Goal: Task Accomplishment & Management: Contribute content

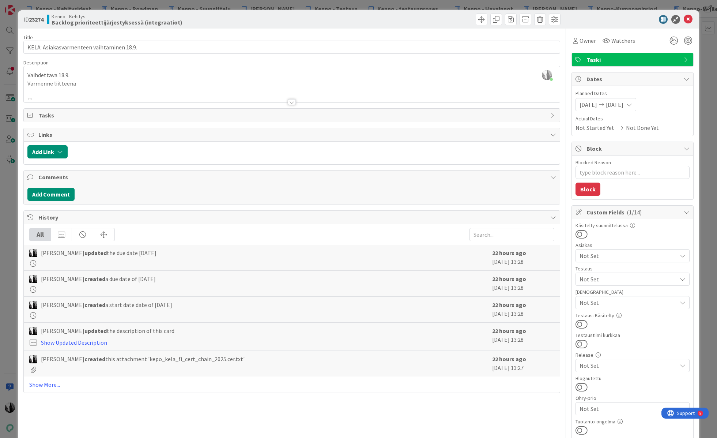
scroll to position [115, 0]
click at [648, 20] on div at bounding box center [628, 19] width 129 height 9
click at [688, 18] on icon at bounding box center [688, 19] width 9 height 9
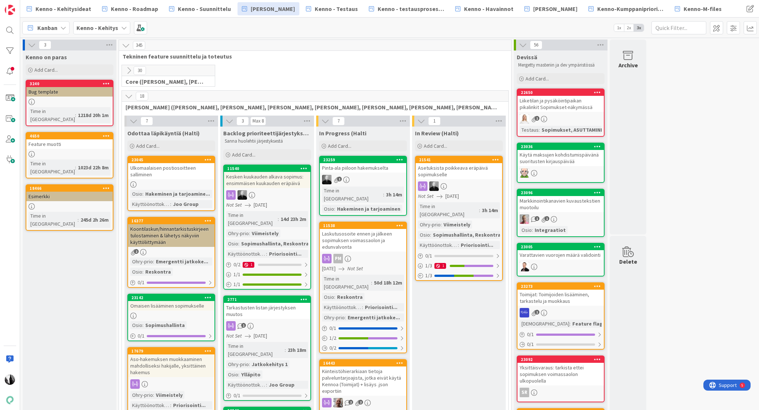
click at [128, 95] on icon at bounding box center [129, 96] width 8 height 8
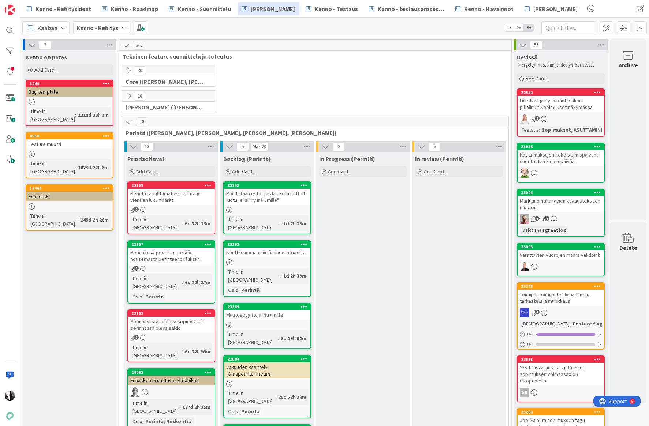
click at [268, 248] on div "Könttäsumman siirtäminen Intrumille" at bounding box center [267, 253] width 86 height 10
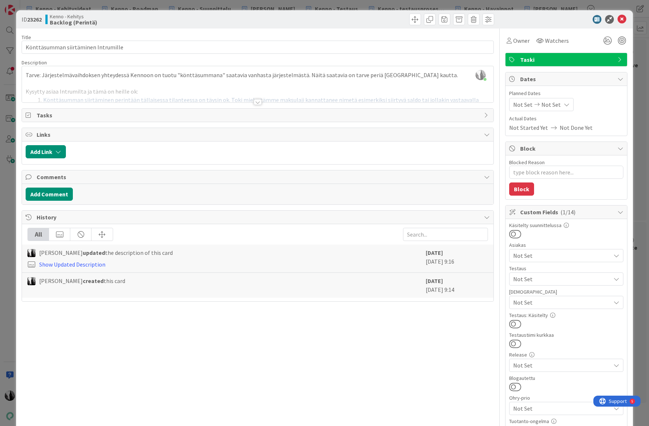
click at [257, 102] on div at bounding box center [257, 102] width 8 height 6
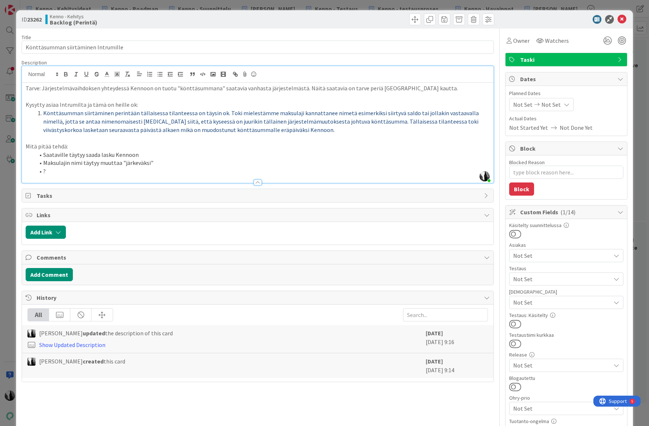
click at [67, 165] on li "Maksulajin nimi täytyy muuttaa "järkeväksi"" at bounding box center [261, 163] width 455 height 8
drag, startPoint x: 50, startPoint y: 164, endPoint x: 90, endPoint y: 164, distance: 39.9
click at [90, 164] on li "Maksulajin nimi täytyy muuttaa "järkeväksi"" at bounding box center [261, 163] width 455 height 8
click at [174, 163] on li "Maksulajin nimi täytyy muuttaa "järkeväksi"" at bounding box center [261, 163] width 455 height 8
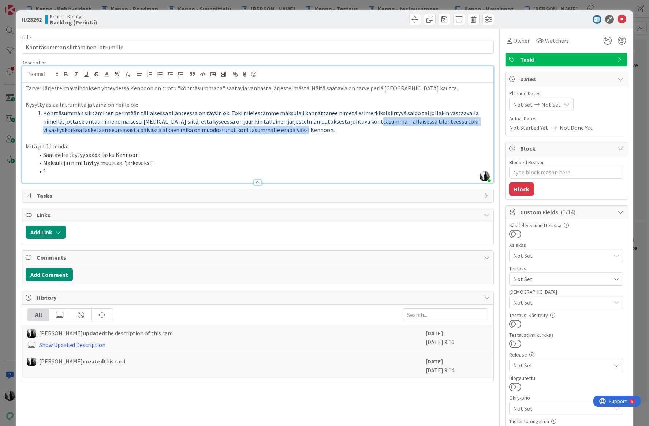
drag, startPoint x: 346, startPoint y: 121, endPoint x: 418, endPoint y: 127, distance: 72.3
click at [418, 127] on li "Könttäsumman siirtäminen perintään tällaisessa tilanteessa on täysin ok. Toki m…" at bounding box center [261, 121] width 455 height 25
click at [220, 132] on span "Könttäsumman siirtäminen perintään tällaisessa tilanteessa on täysin ok. Toki m…" at bounding box center [261, 121] width 436 height 24
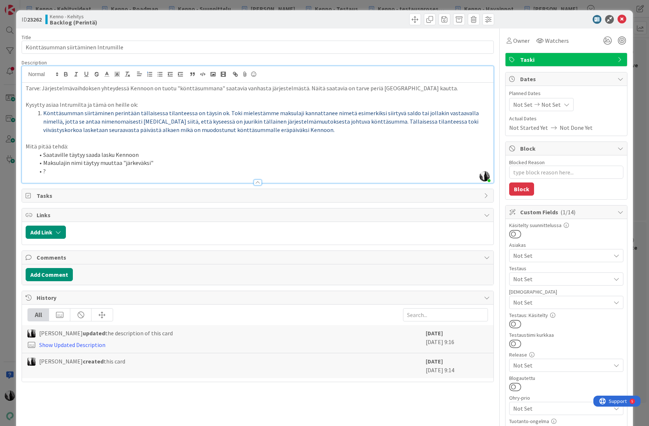
click at [268, 131] on li "Könttäsumman siirtäminen perintään tällaisessa tilanteessa on täysin ok. Toki m…" at bounding box center [261, 121] width 455 height 25
drag, startPoint x: 44, startPoint y: 155, endPoint x: 144, endPoint y: 155, distance: 99.5
click at [144, 155] on li "Saataville täytyy saada lasku Kennoon" at bounding box center [261, 155] width 455 height 8
click at [153, 154] on li "Saataville täytyy saada lasku Kennoon" at bounding box center [261, 155] width 455 height 8
drag, startPoint x: 44, startPoint y: 163, endPoint x: 155, endPoint y: 162, distance: 110.8
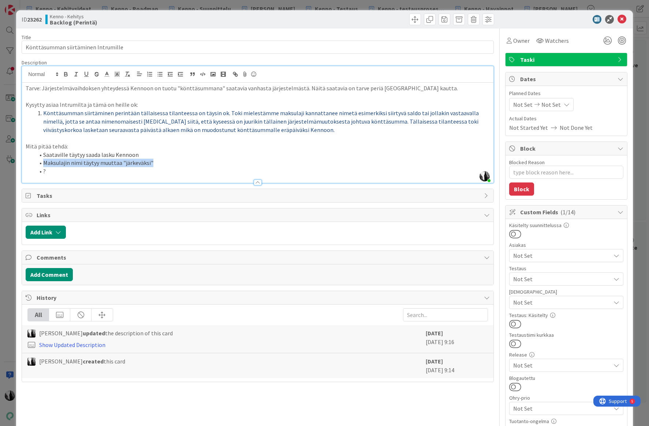
click at [149, 162] on li "Maksulajin nimi täytyy muuttaa "järkeväksi"" at bounding box center [261, 163] width 455 height 8
click at [155, 162] on li "Maksulajin nimi täytyy muuttaa "järkeväksi"" at bounding box center [261, 163] width 455 height 8
click at [56, 174] on li "?" at bounding box center [261, 171] width 455 height 8
type textarea "x"
click at [193, 177] on div at bounding box center [257, 179] width 471 height 8
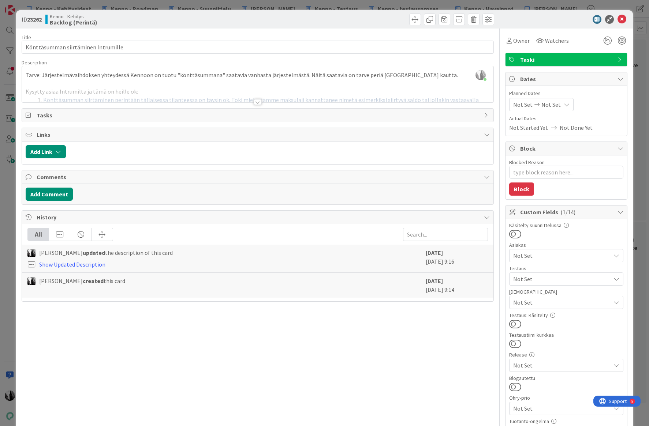
click at [259, 102] on div at bounding box center [257, 102] width 8 height 6
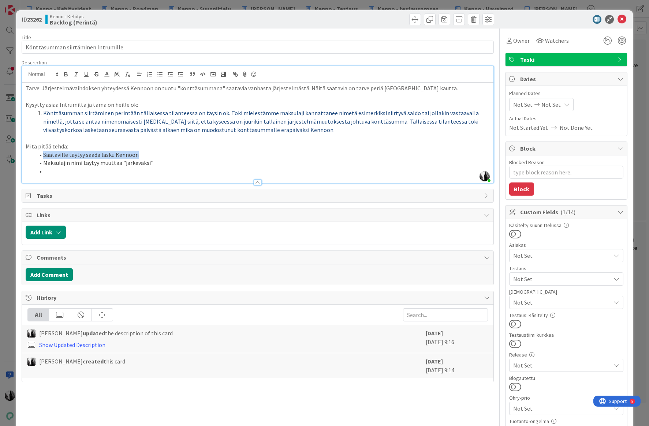
drag, startPoint x: 44, startPoint y: 154, endPoint x: 135, endPoint y: 155, distance: 91.8
click at [135, 155] on li "Saataville täytyy saada lasku Kennoon" at bounding box center [261, 155] width 455 height 8
click at [79, 161] on li "Maksulajin nimi täytyy muuttaa "järkeväksi"" at bounding box center [261, 163] width 455 height 8
drag, startPoint x: 44, startPoint y: 163, endPoint x: 155, endPoint y: 164, distance: 110.8
click at [151, 165] on li "Maksulajin nimi täytyy muuttaa "järkeväksi"" at bounding box center [261, 163] width 455 height 8
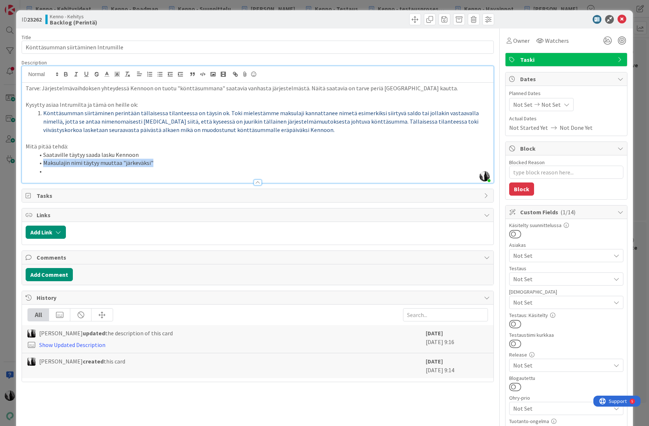
click at [155, 164] on li "Maksulajin nimi täytyy muuttaa "järkeväksi"" at bounding box center [261, 163] width 455 height 8
click at [151, 155] on li "Saataville täytyy saada lasku Kennoon" at bounding box center [261, 155] width 455 height 8
click at [54, 172] on li at bounding box center [261, 171] width 455 height 8
click at [146, 154] on li "Saataville täytyy saada lasku Kennoon" at bounding box center [261, 155] width 455 height 8
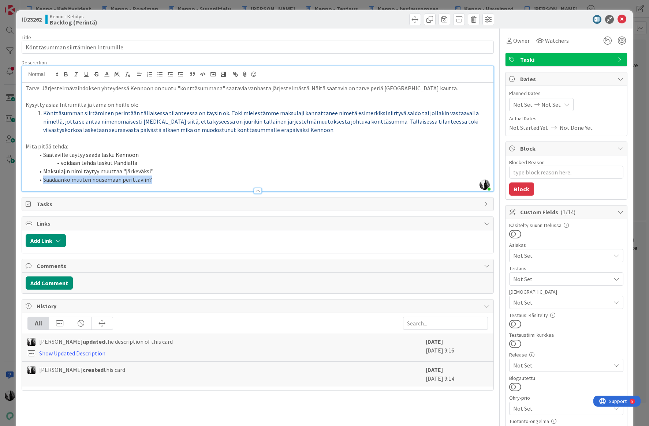
drag, startPoint x: 44, startPoint y: 180, endPoint x: 170, endPoint y: 183, distance: 125.5
click at [170, 183] on li "Saadaanko muuten nousemaan perittäviin?" at bounding box center [261, 180] width 455 height 8
click at [539, 20] on div at bounding box center [561, 19] width 129 height 9
click at [621, 19] on icon at bounding box center [621, 19] width 9 height 9
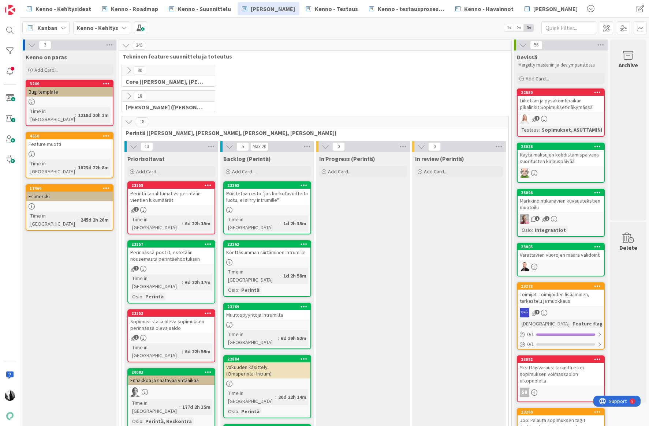
click at [281, 196] on div "Poistetaan esto "jos korkotavoitteita luotu, ei siirry Intrumille"" at bounding box center [267, 197] width 86 height 16
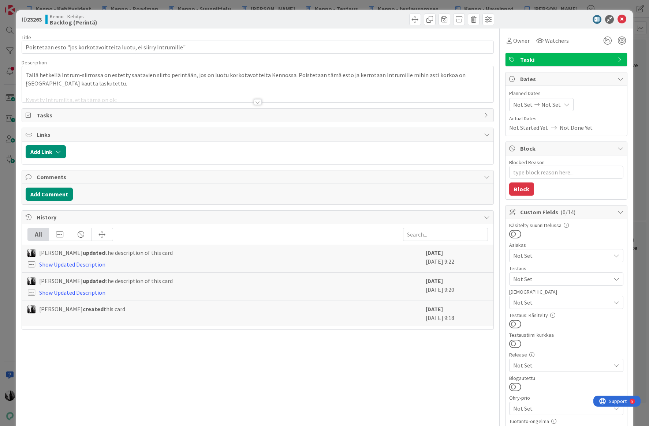
type textarea "x"
click at [256, 102] on div at bounding box center [257, 102] width 8 height 6
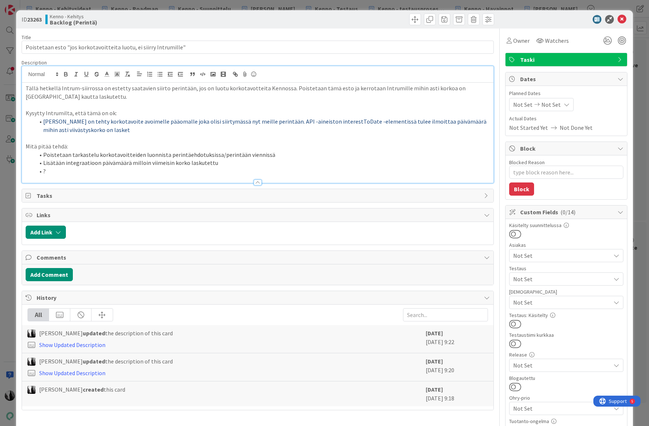
scroll to position [4, 0]
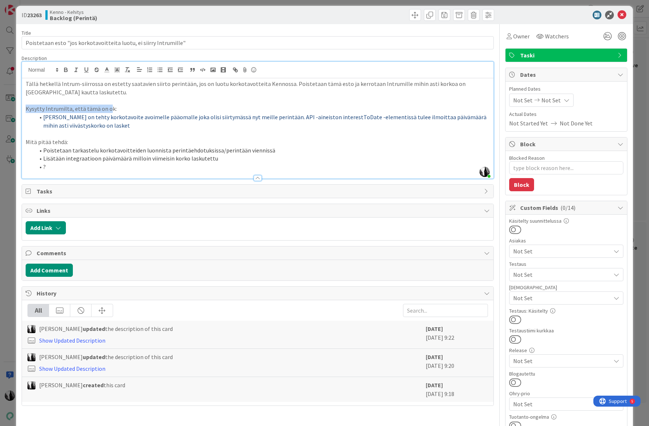
drag, startPoint x: 25, startPoint y: 108, endPoint x: 108, endPoint y: 106, distance: 82.7
click at [108, 106] on div "Tällä hetkellä Intrum-siirrossa on estetty saatavien siirto perintään, jos on l…" at bounding box center [257, 128] width 471 height 100
click at [121, 106] on p "Kysytty Intrumilta, että tämä on ok:" at bounding box center [257, 109] width 463 height 8
drag, startPoint x: 425, startPoint y: 119, endPoint x: 411, endPoint y: 124, distance: 15.1
click at [441, 124] on li "[PERSON_NAME] on tehty korkotavoite avoimelle pääomalle joka olisi siirtymässä …" at bounding box center [261, 121] width 455 height 16
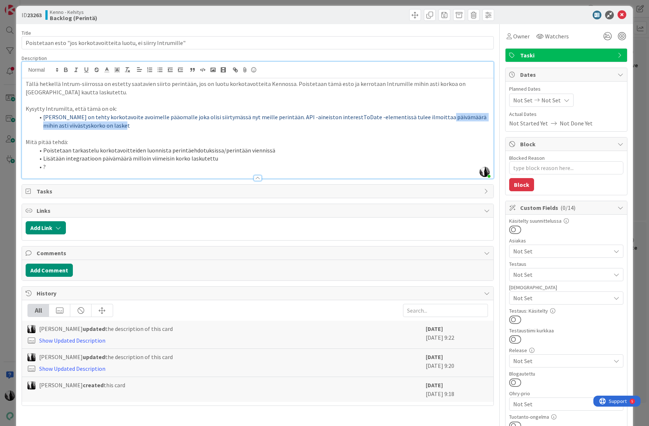
click at [144, 128] on li "[PERSON_NAME] on tehty korkotavoite avoimelle pääomalle joka olisi siirtymässä …" at bounding box center [261, 121] width 455 height 16
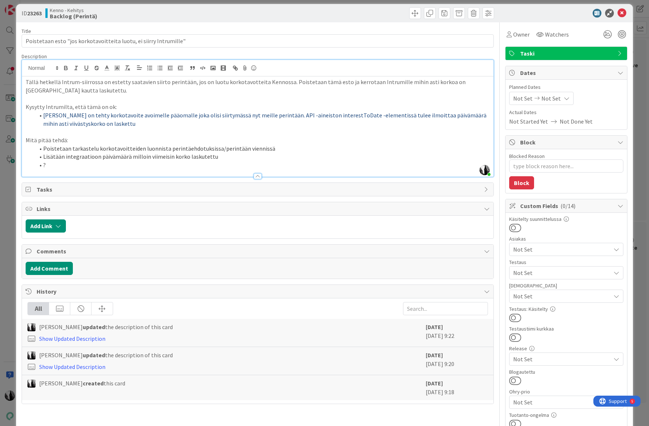
scroll to position [5, 0]
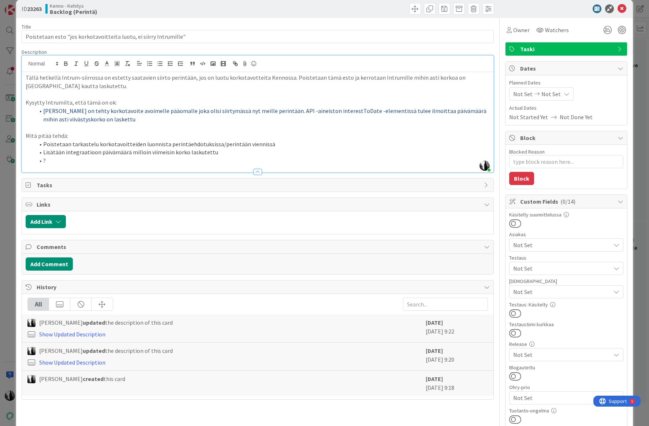
click at [243, 159] on li "?" at bounding box center [261, 161] width 455 height 8
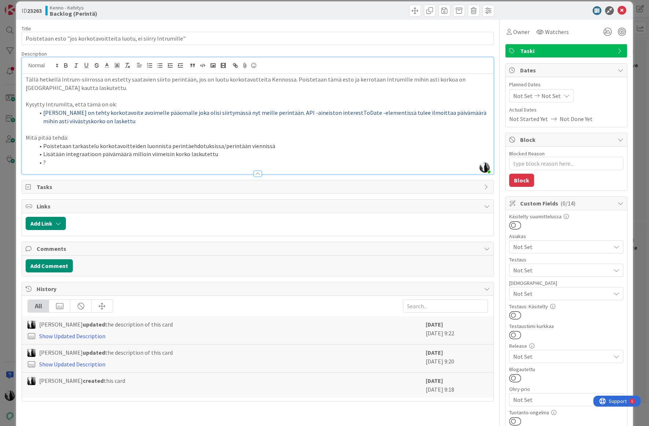
scroll to position [4, 0]
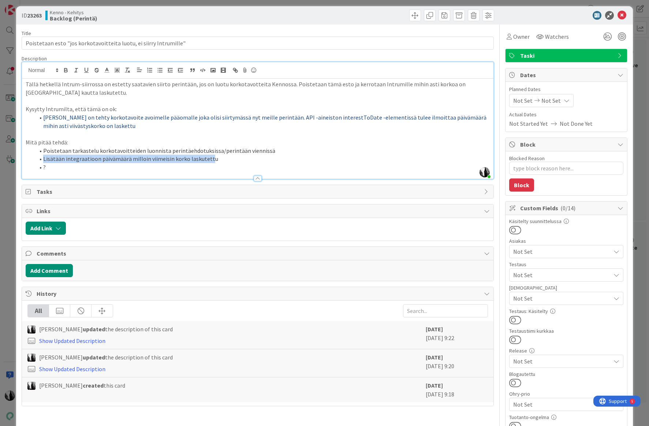
drag, startPoint x: 44, startPoint y: 160, endPoint x: 208, endPoint y: 161, distance: 164.2
click at [208, 161] on li "Lisätään integraatioon päivämäärä milloin viimeisin korko laskutettu" at bounding box center [261, 159] width 455 height 8
click at [215, 159] on li "Lisätään integraatioon päivämäärä milloin viimeisin korko laskutettu" at bounding box center [261, 159] width 455 height 8
click at [95, 166] on li "?" at bounding box center [261, 167] width 455 height 8
click at [526, 13] on div at bounding box center [561, 15] width 129 height 9
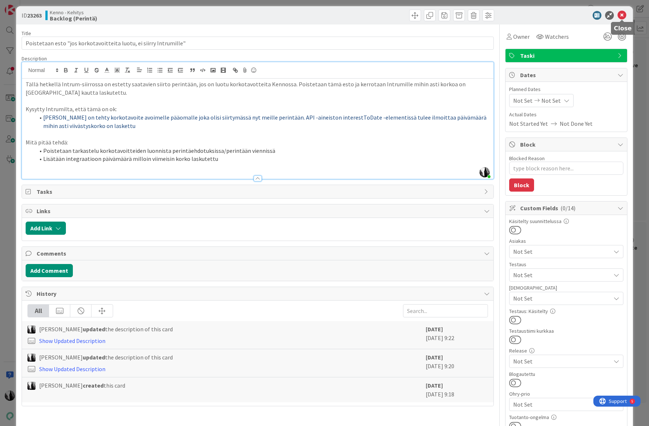
click at [621, 14] on icon at bounding box center [621, 15] width 9 height 9
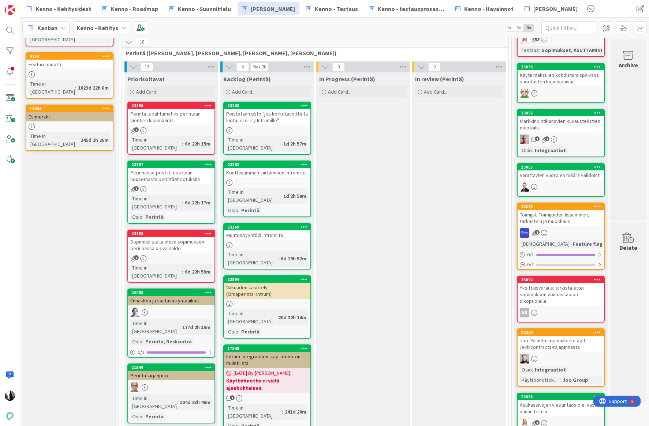
scroll to position [81, 0]
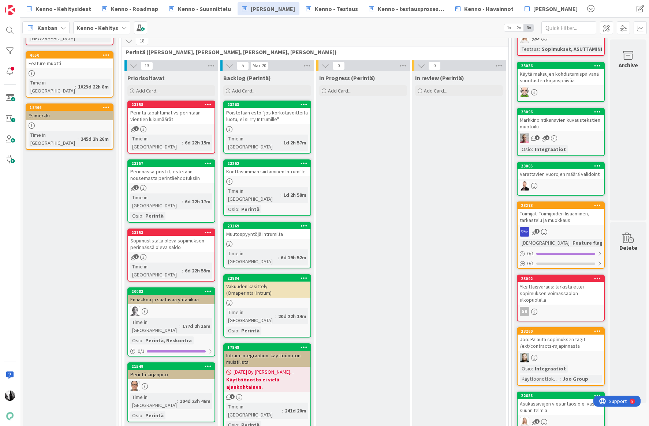
click at [252, 229] on div "Muutospyyntöjä Intrumilta" at bounding box center [267, 234] width 86 height 10
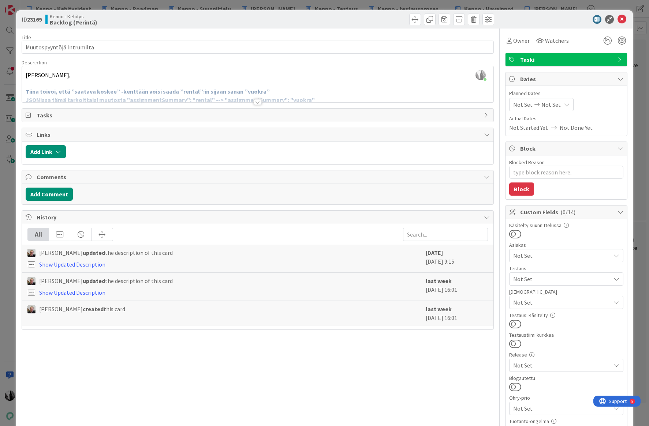
click at [258, 102] on div at bounding box center [257, 102] width 8 height 6
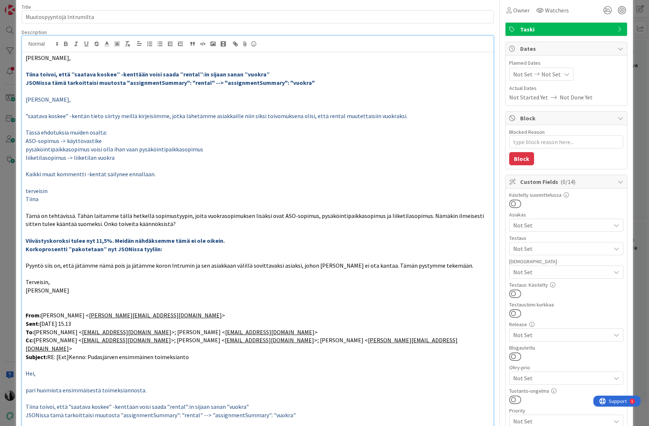
scroll to position [21, 0]
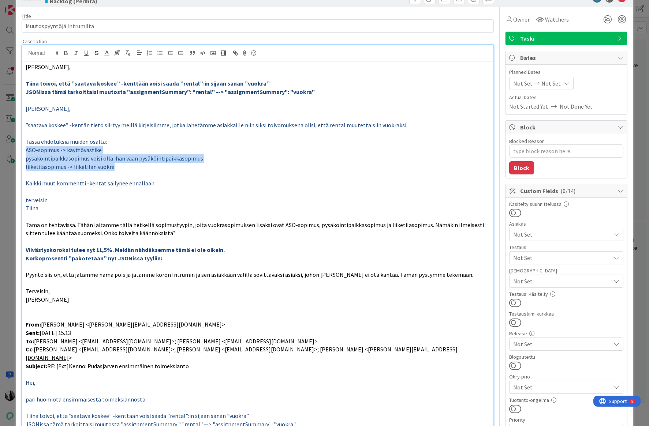
drag, startPoint x: 25, startPoint y: 150, endPoint x: 113, endPoint y: 165, distance: 89.3
click at [113, 165] on div "Terve [PERSON_NAME], [PERSON_NAME] toivoi, että ”saatava koskee” -kenttään vois…" at bounding box center [257, 310] width 471 height 499
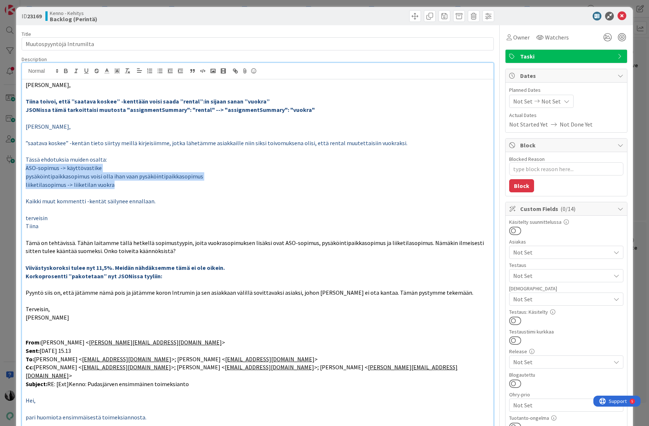
scroll to position [0, 0]
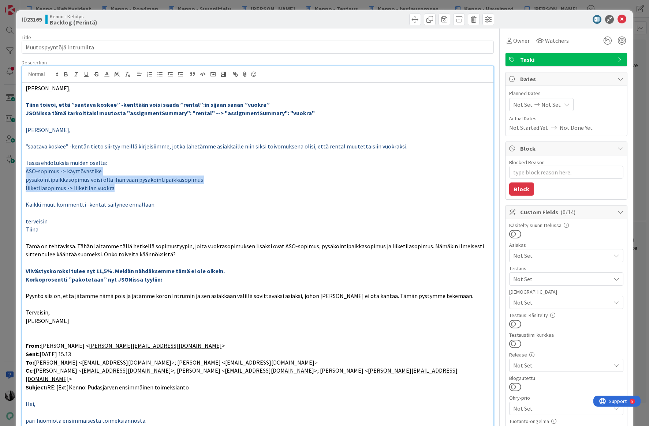
click at [95, 172] on span "ASO-sopimus -> käyttövastike" at bounding box center [64, 171] width 76 height 7
drag, startPoint x: 26, startPoint y: 172, endPoint x: 117, endPoint y: 188, distance: 92.5
click at [117, 188] on div "Terve [PERSON_NAME], [PERSON_NAME] toivoi, että ”saatava koskee” -kenttään vois…" at bounding box center [257, 332] width 471 height 499
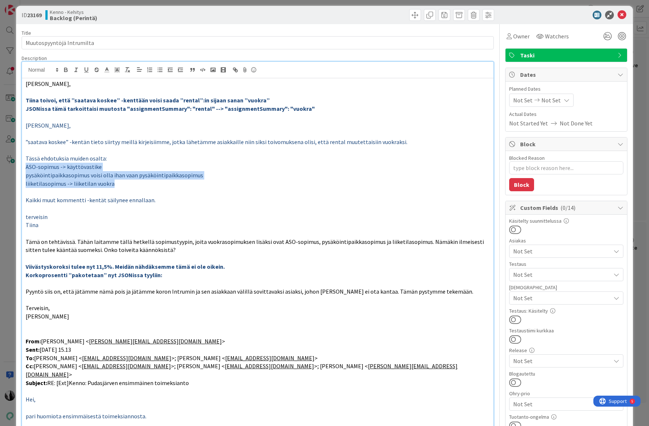
scroll to position [16, 0]
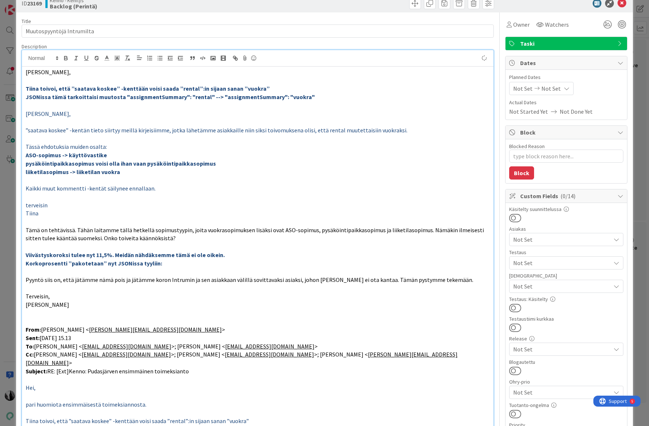
click at [244, 188] on p "Kaikki muut kommentti -kentät säilynee ennallaan." at bounding box center [257, 188] width 463 height 8
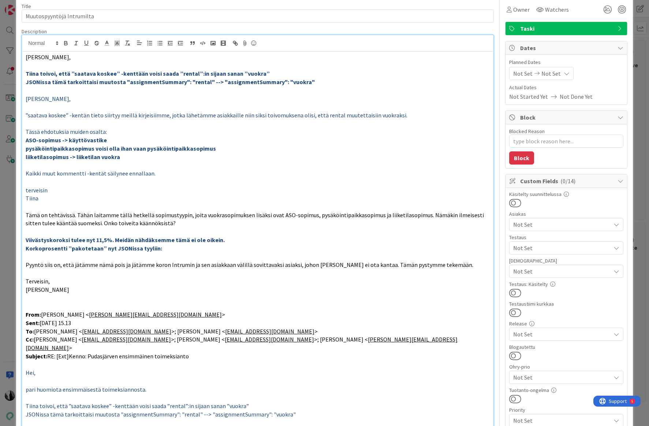
scroll to position [35, 0]
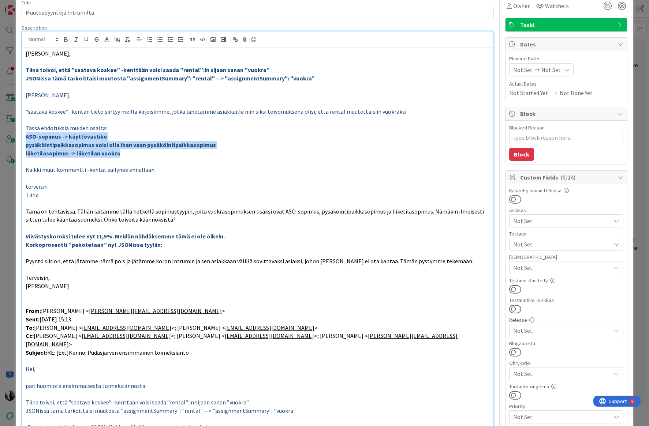
drag, startPoint x: 25, startPoint y: 136, endPoint x: 171, endPoint y: 138, distance: 145.6
click at [149, 150] on div "Terve [PERSON_NAME], [PERSON_NAME] toivoi, että ”saatava koskee” -kenttään vois…" at bounding box center [257, 297] width 471 height 499
click at [109, 38] on icon at bounding box center [107, 39] width 7 height 7
click at [144, 48] on span at bounding box center [144, 49] width 6 height 6
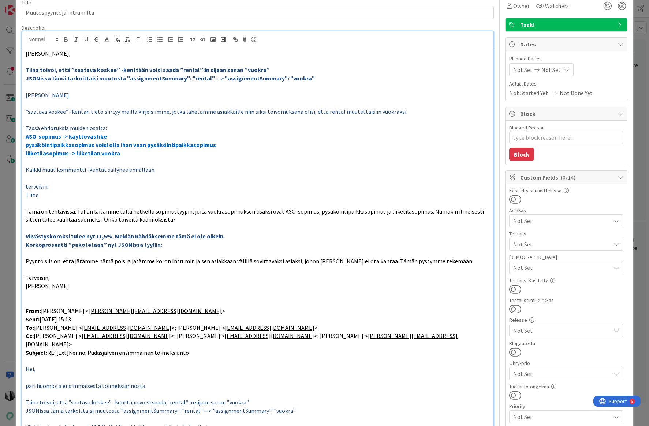
click at [168, 180] on p at bounding box center [257, 178] width 463 height 8
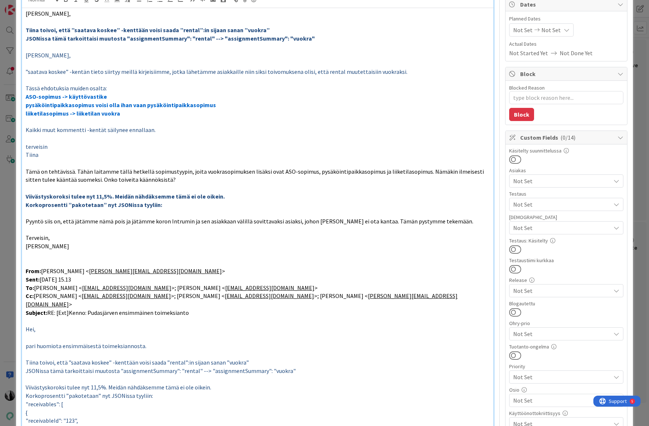
scroll to position [67, 0]
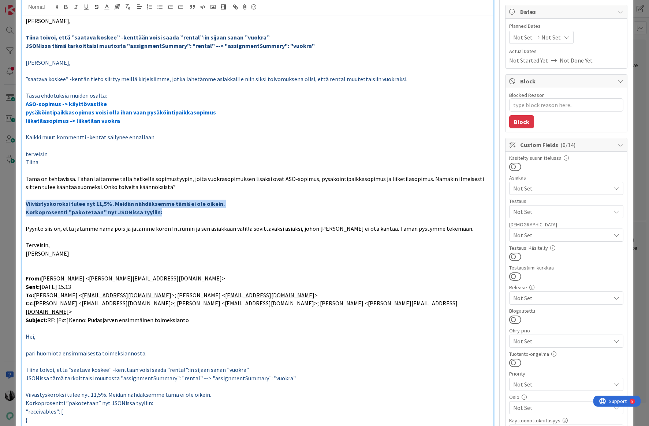
drag, startPoint x: 25, startPoint y: 202, endPoint x: 225, endPoint y: 203, distance: 200.4
click at [225, 209] on div "Terve [PERSON_NAME], [PERSON_NAME] toivoi, että ”saatava koskee” -kenttään vois…" at bounding box center [257, 264] width 471 height 499
click at [108, 5] on icon at bounding box center [107, 7] width 7 height 7
click at [143, 15] on span at bounding box center [144, 17] width 6 height 6
click at [243, 213] on p "Korkoprosentti ”pakotetaan” nyt JSONissa tyyliin:" at bounding box center [257, 212] width 463 height 8
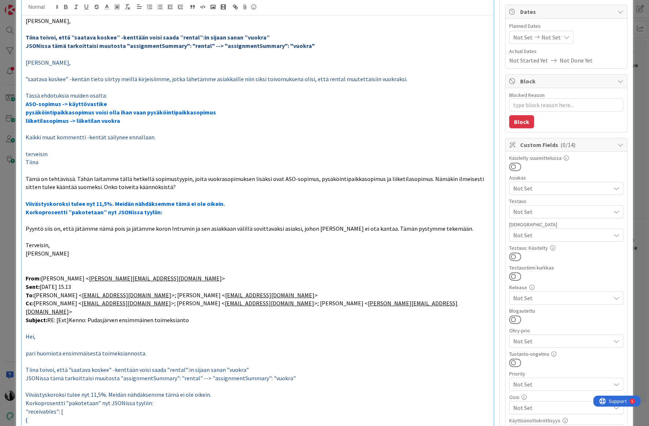
scroll to position [77, 0]
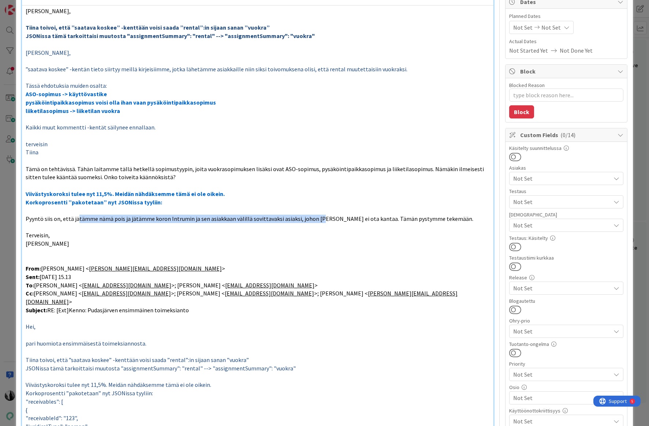
drag, startPoint x: 102, startPoint y: 220, endPoint x: 315, endPoint y: 221, distance: 212.9
click at [315, 221] on span "Pyyntö siis on, että jätämme nämä pois ja jätämme koron Intrumin ja sen asiakka…" at bounding box center [249, 218] width 447 height 7
click at [336, 219] on span "Pyyntö siis on, että jätämme nämä pois ja jätämme koron Intrumin ja sen asiakka…" at bounding box center [249, 218] width 447 height 7
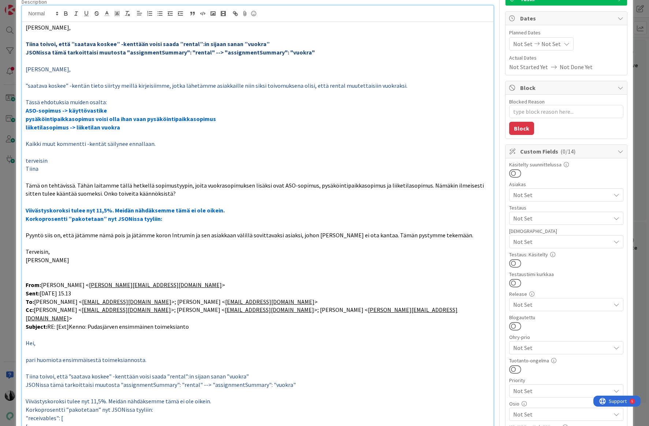
scroll to position [0, 0]
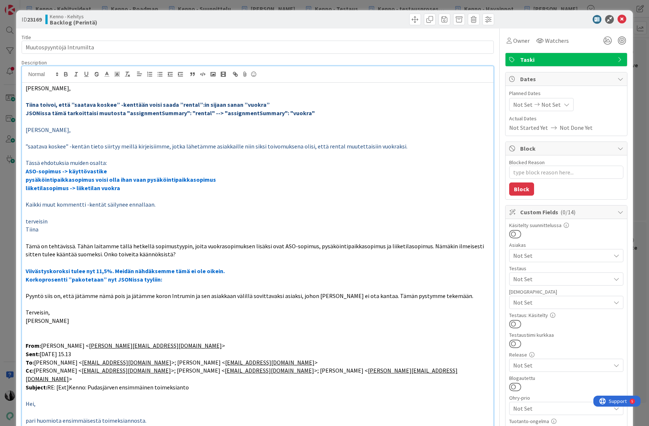
drag, startPoint x: 538, startPoint y: 20, endPoint x: 597, endPoint y: 19, distance: 58.5
click at [538, 20] on div at bounding box center [561, 19] width 129 height 9
click at [620, 18] on icon at bounding box center [621, 19] width 9 height 9
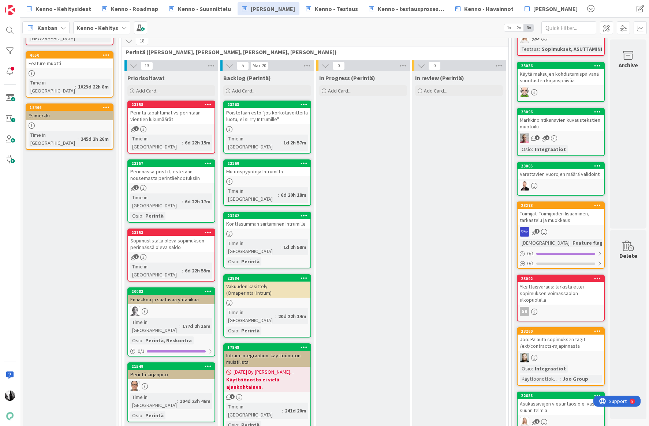
click at [278, 170] on link "23169 Muutospyyntöjä Intrumilta Time in [GEOGRAPHIC_DATA] : 6d 20h 18m" at bounding box center [267, 182] width 88 height 46
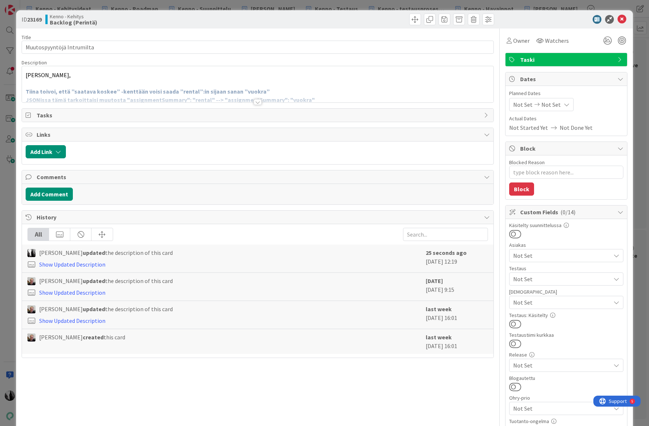
click at [257, 102] on div at bounding box center [257, 102] width 8 height 6
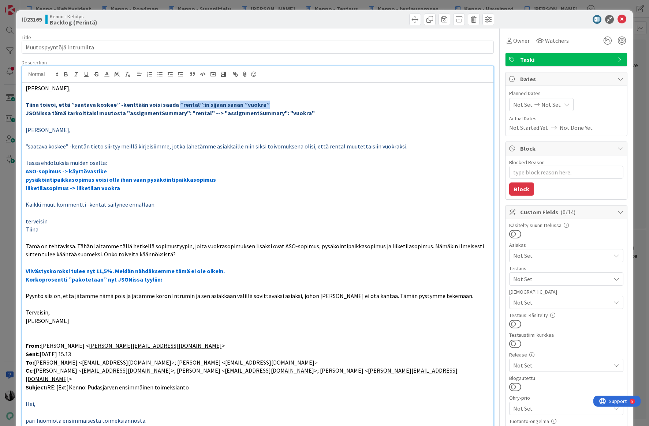
drag, startPoint x: 172, startPoint y: 105, endPoint x: 259, endPoint y: 104, distance: 87.1
click at [259, 104] on p "Tiina toivoi, että ”saatava koskee” -kenttään voisi saada ”rental”:in sijaan sa…" at bounding box center [257, 105] width 463 height 8
click at [103, 74] on span at bounding box center [107, 74] width 10 height 10
click at [142, 82] on span at bounding box center [144, 84] width 6 height 6
click at [245, 161] on p "Tässä ehdotuksia muiden osalta:" at bounding box center [257, 163] width 463 height 8
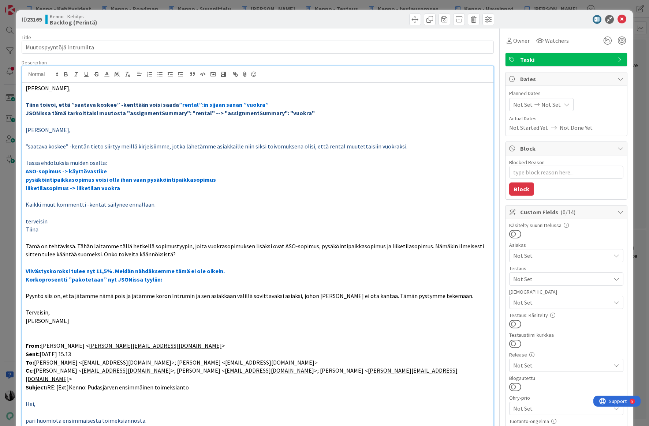
click at [527, 20] on div at bounding box center [561, 19] width 129 height 9
click at [621, 18] on icon at bounding box center [621, 19] width 9 height 9
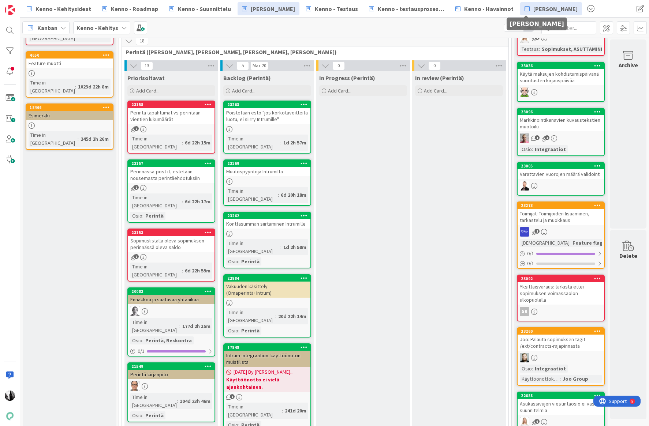
click at [533, 10] on span "[PERSON_NAME]" at bounding box center [555, 8] width 44 height 9
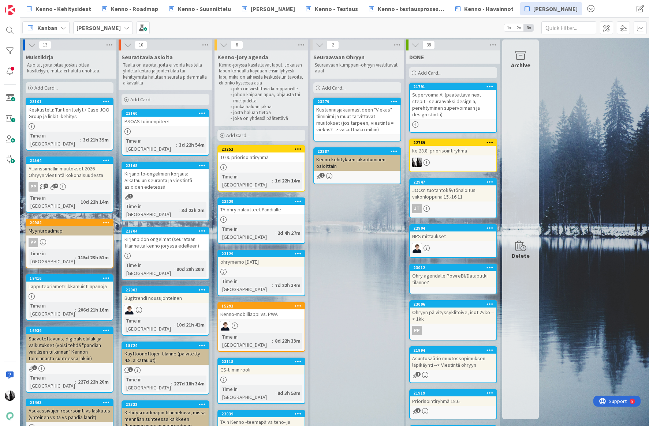
click at [167, 349] on div "Käyttöönottojen tilanne (päivitetty 4.8. aikataulut)" at bounding box center [165, 357] width 86 height 16
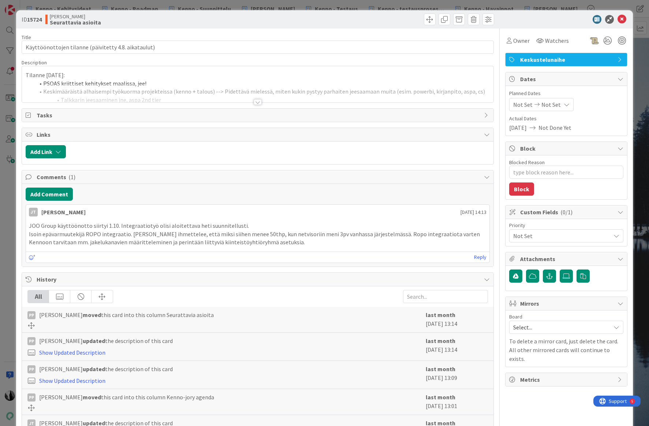
click at [258, 104] on div at bounding box center [257, 102] width 8 height 6
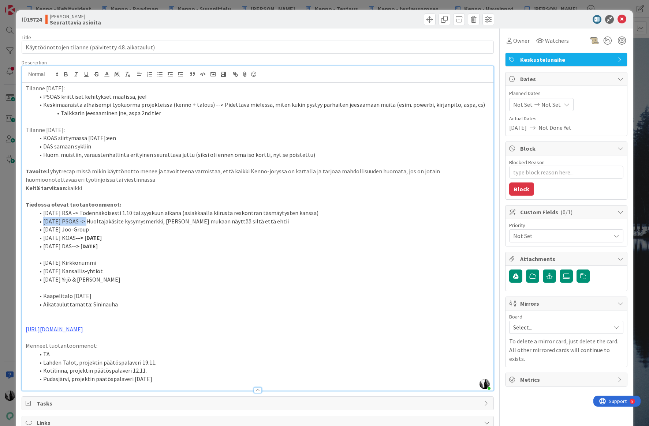
drag, startPoint x: 43, startPoint y: 221, endPoint x: 87, endPoint y: 221, distance: 43.9
click at [87, 221] on li "[DATE] PSOAS -> Huoltajakäsite kysymysmerkki, [PERSON_NAME] mukaan näyttää silt…" at bounding box center [261, 221] width 455 height 8
drag, startPoint x: 564, startPoint y: 16, endPoint x: 609, endPoint y: 19, distance: 45.1
click at [566, 16] on div at bounding box center [561, 19] width 129 height 9
click at [620, 18] on icon at bounding box center [621, 19] width 9 height 9
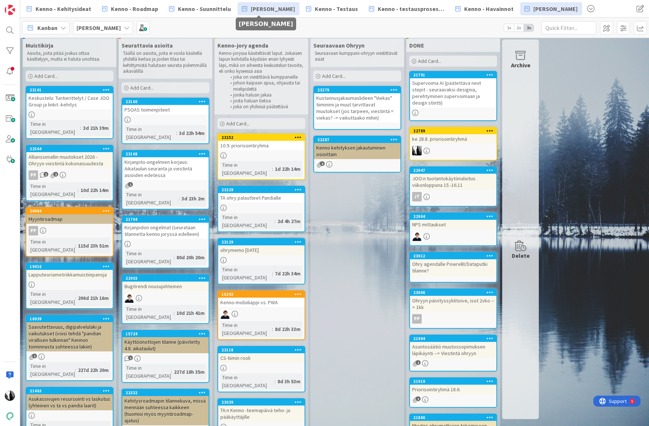
click at [262, 8] on span "[PERSON_NAME]" at bounding box center [273, 8] width 44 height 9
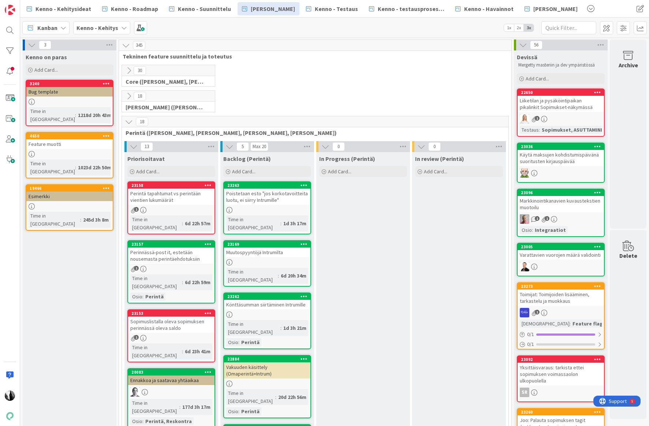
click at [171, 206] on link "23158 Perintä tapahtumat vs perintään vientien lukumäärät 1 Time in [GEOGRAPHIC…" at bounding box center [171, 207] width 88 height 53
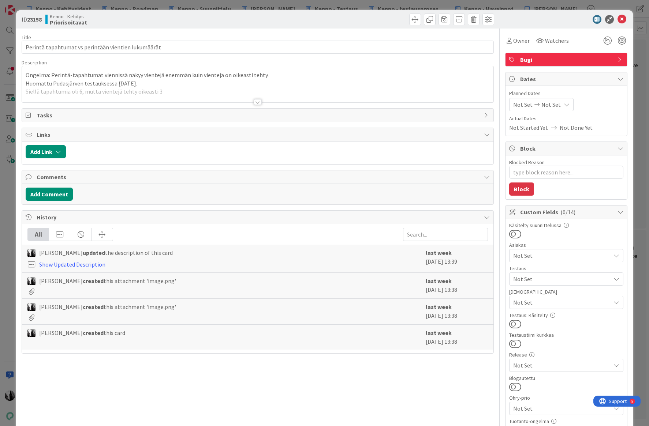
click at [258, 103] on div at bounding box center [257, 102] width 8 height 6
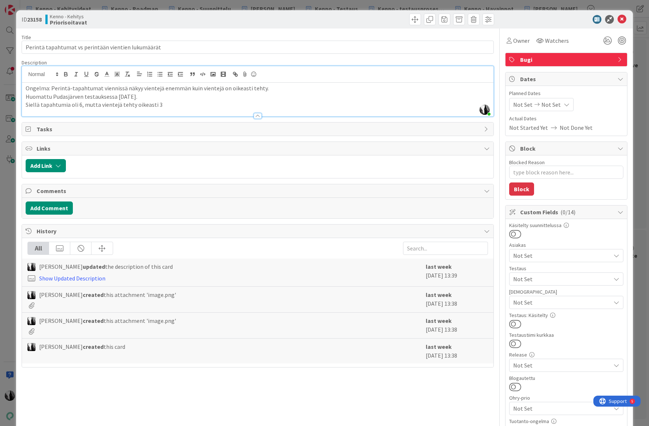
click at [572, 19] on div at bounding box center [561, 19] width 129 height 9
click at [623, 17] on icon at bounding box center [621, 19] width 9 height 9
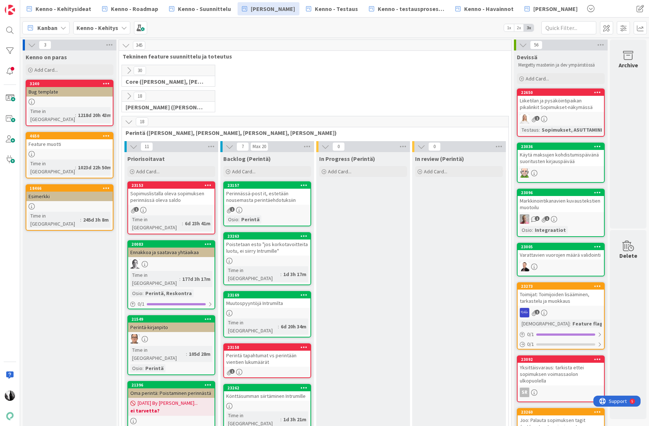
click at [163, 198] on div "Sopimuslistalla oleva sopimuksen perinnässä oleva saldo" at bounding box center [171, 197] width 86 height 16
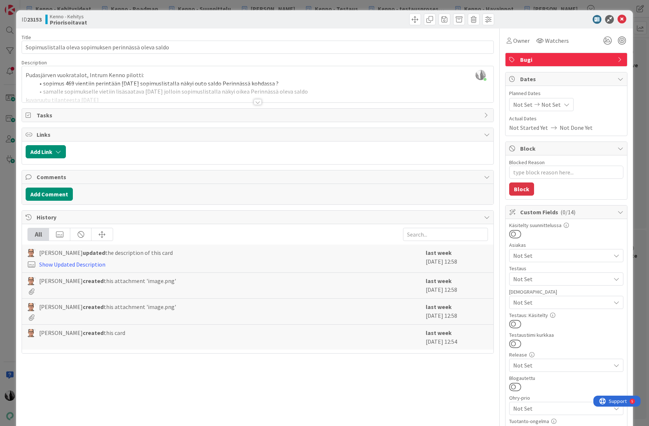
click at [256, 102] on div at bounding box center [257, 102] width 8 height 6
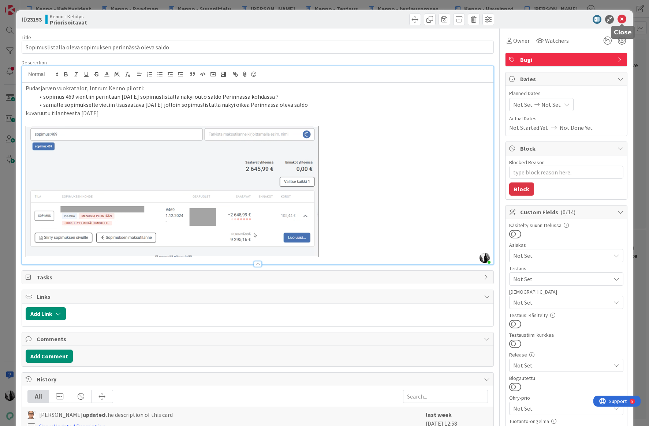
click at [623, 18] on icon at bounding box center [621, 19] width 9 height 9
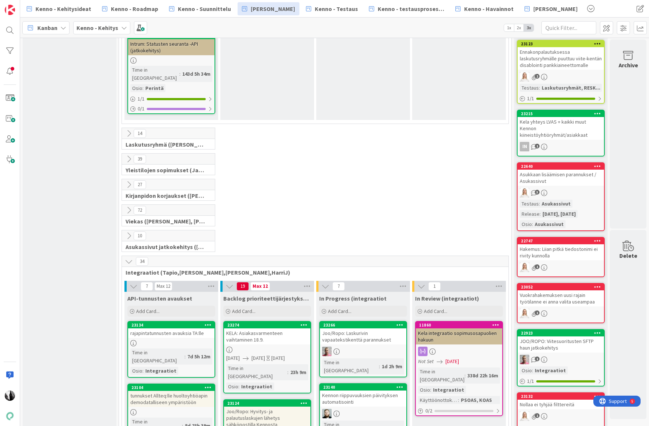
scroll to position [973, 0]
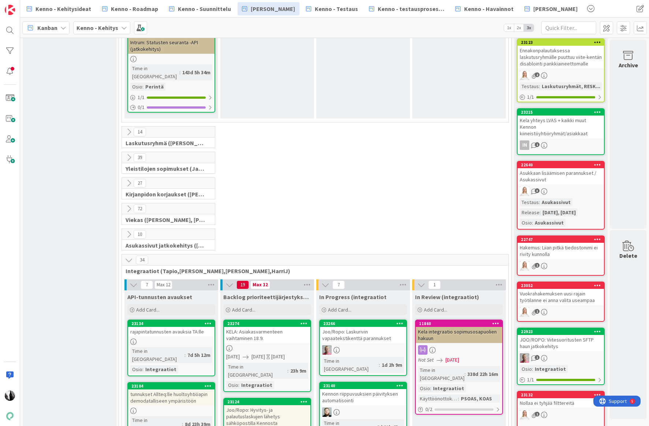
click at [128, 205] on icon at bounding box center [129, 209] width 8 height 8
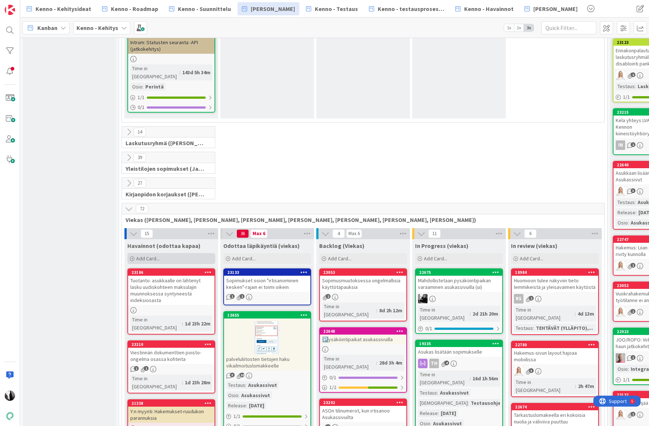
click at [159, 255] on span "Add Card..." at bounding box center [147, 258] width 23 height 7
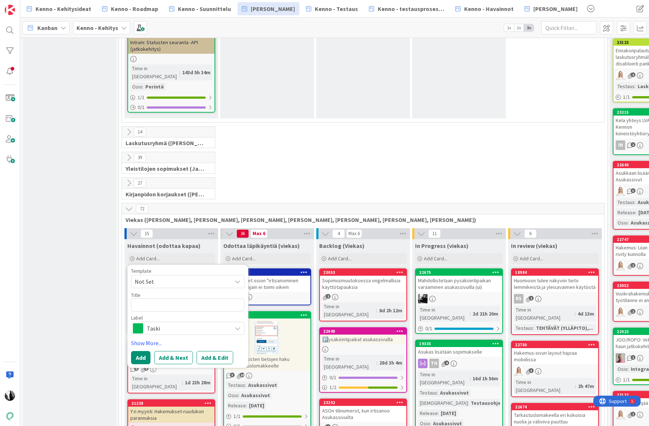
type textarea "x"
type textarea "A"
type textarea "x"
type textarea "As"
type textarea "x"
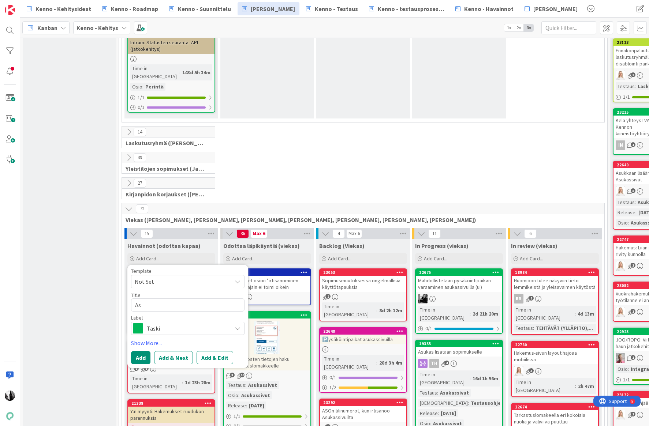
type textarea "Asu"
type textarea "x"
type textarea "Asuk"
type textarea "x"
type textarea "Asuka"
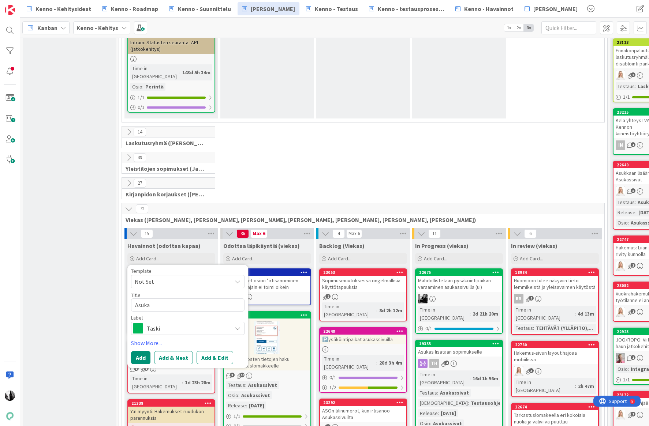
type textarea "x"
type textarea "Asukas"
type textarea "x"
type textarea "Asukass"
type textarea "x"
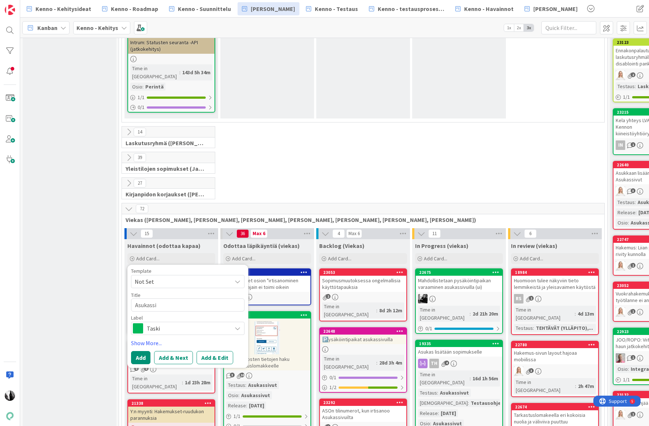
type textarea "Asukassiv"
type textarea "x"
type textarea "Asukassivu"
type textarea "x"
type textarea "Asukassivut"
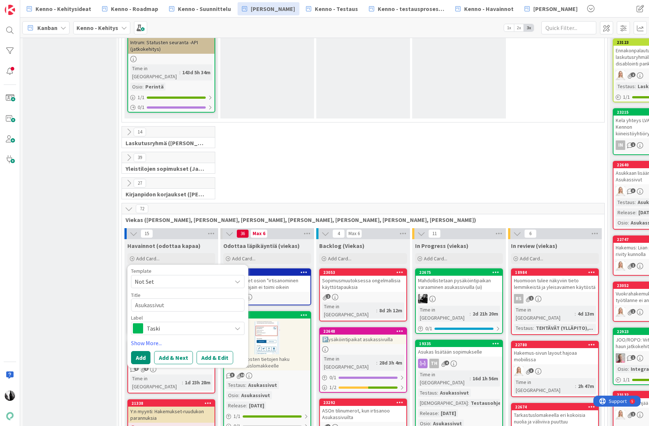
type textarea "x"
type textarea "Asukassivut"
type textarea "x"
type textarea "Asukassivut k"
type textarea "x"
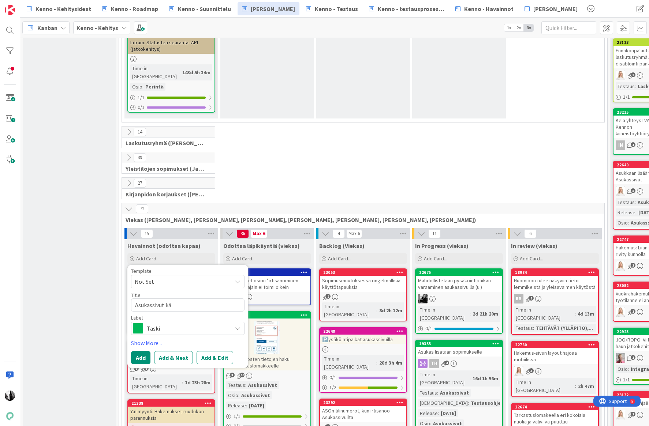
type textarea "Asukassivut käy"
type textarea "x"
type textarea "Asukassivut käyt"
type textarea "x"
type textarea "Asukassivut käytö"
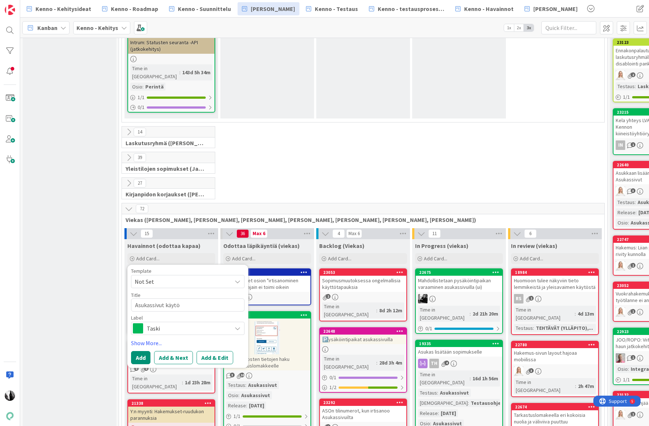
type textarea "x"
type textarea "Asukassivut käytös"
type textarea "x"
type textarea "Asukassivut käytöss"
type textarea "x"
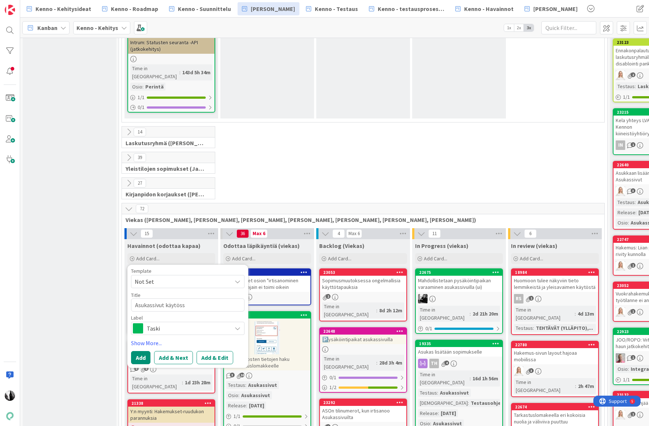
type textarea "Asukassivut käytössä"
type textarea "x"
type textarea "Asukassivut käytössä /"
type textarea "x"
type textarea "Asukassivut käytössä /"
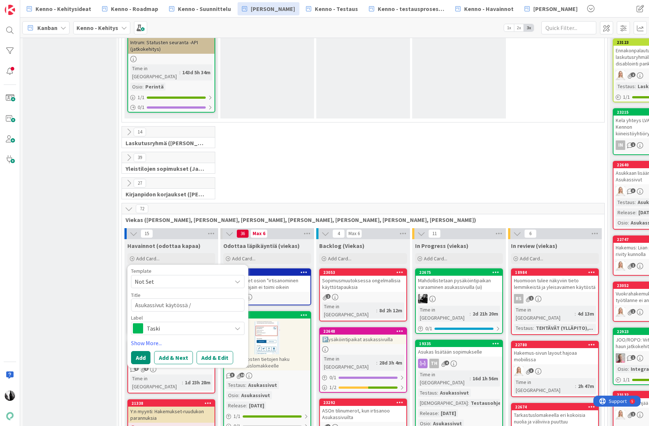
type textarea "x"
type textarea "Asukassivut käytössä / O"
type textarea "x"
type textarea "Asukassivut käytössä / Os"
type textarea "x"
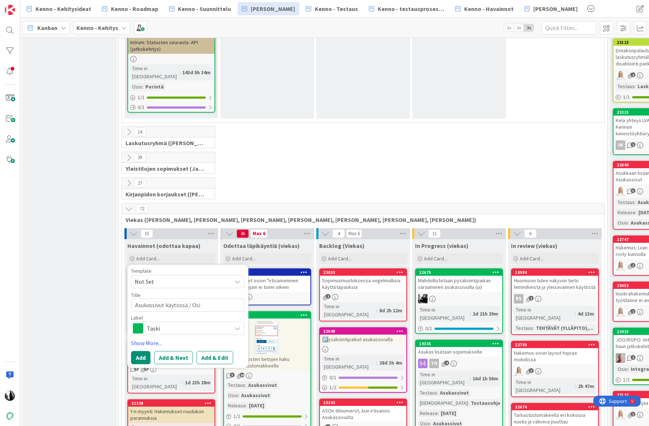
type textarea "Asukassivut käytössä / Osit"
type textarea "x"
type textarea "Asukassivut käytössä / Ositt"
type textarea "x"
type textarea "Asukassivut käytössä / Ositta"
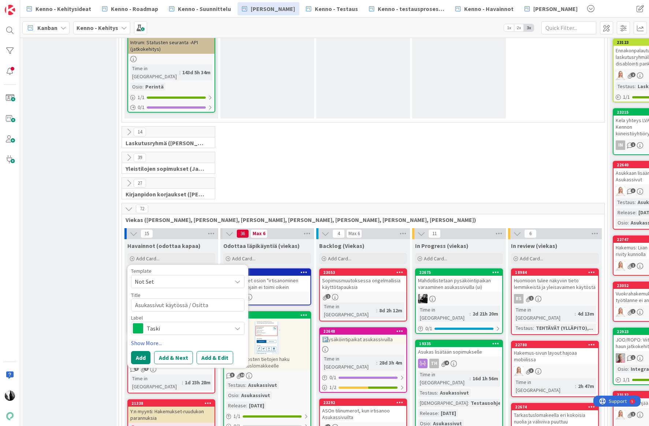
type textarea "x"
type textarea "Asukassivut käytössä / Osittai"
type textarea "x"
type textarea "Asukassivut käytössä / Osittain"
type textarea "x"
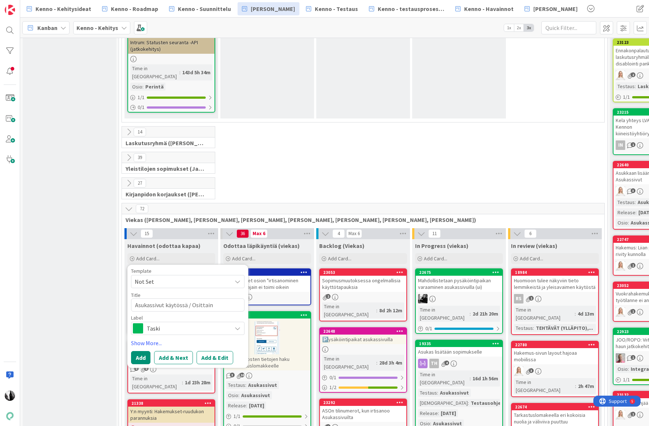
type textarea "Asukassivut käytössä / Osittain k"
type textarea "x"
type textarea "Asukassivut käytössä / Osittain käy"
type textarea "x"
type textarea "Asukassivut käytössä / Osittain käytö"
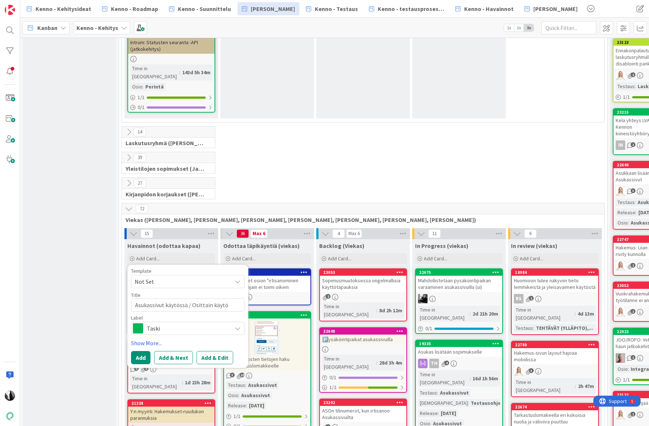
type textarea "x"
type textarea "Asukassivut käytössä / Osittain käytös"
type textarea "x"
type textarea "Asukassivut käytössä / Osittain käytöss"
type textarea "x"
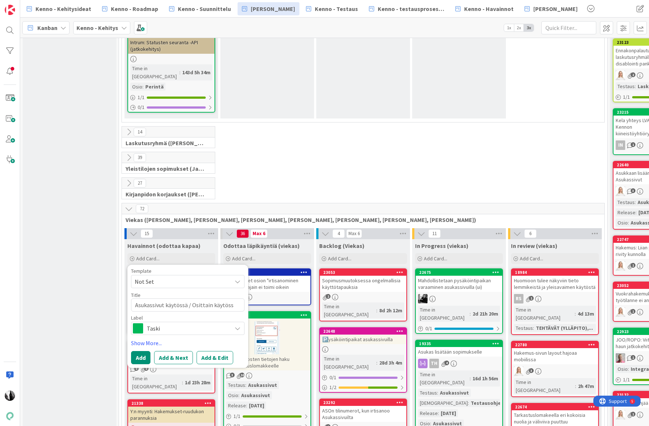
type textarea "Asukassivut käytössä / Osittain käytössä"
type textarea "x"
type textarea "Asukassivut käytössä / Osittain käytössä"
type textarea "x"
type textarea "Asukassivut käytössä / Osittain käytössä -"
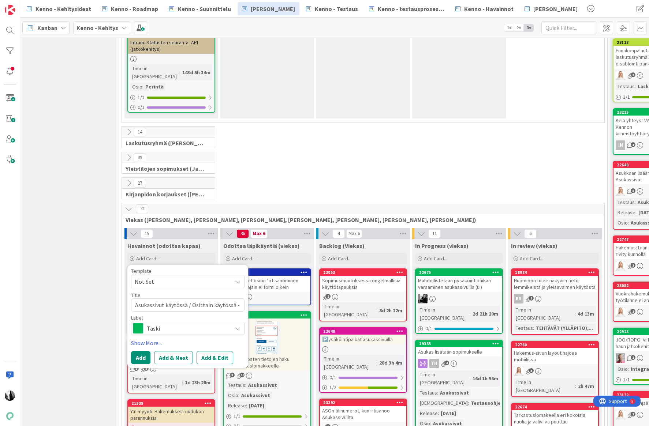
type textarea "x"
type textarea "Asukassivut käytössä / Osittain käytössä -ra"
type textarea "x"
type textarea "Asukassivut käytössä / Osittain käytössä -raj"
type textarea "x"
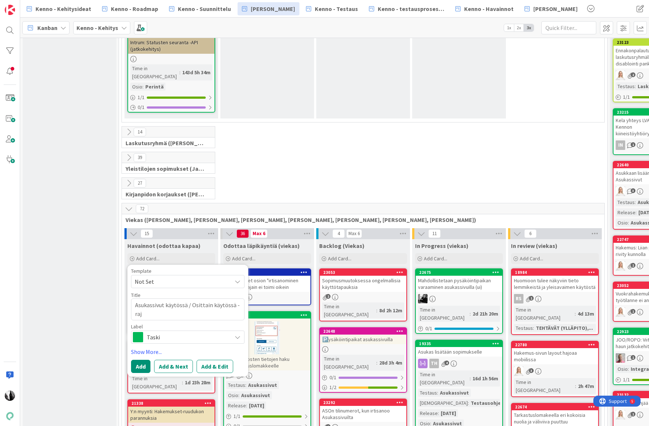
type textarea "Asukassivut käytössä / Osittain käytössä -[DATE]"
type textarea "x"
type textarea "Asukassivut käytössä / Osittain käytössä -rajai"
type textarea "x"
type textarea "Asukassivut käytössä / Osittain käytössä -rajaim"
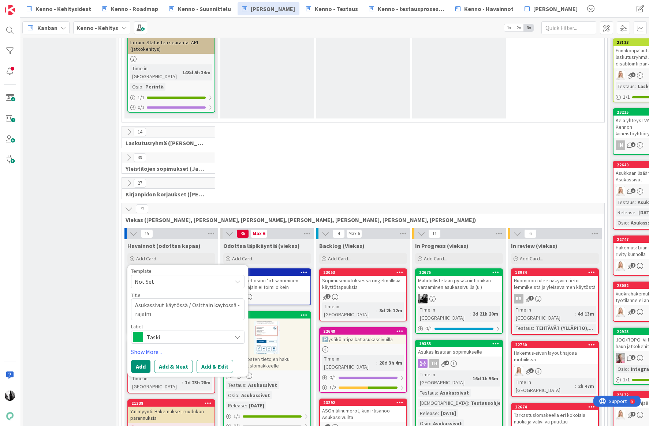
type textarea "x"
type textarea "Asukassivut käytössä / Osittain käytössä -rajaime"
type textarea "x"
type textarea "Asukassivut käytössä / Osittain käytössä -rajaimet"
click at [200, 332] on span "Taski" at bounding box center [187, 337] width 81 height 10
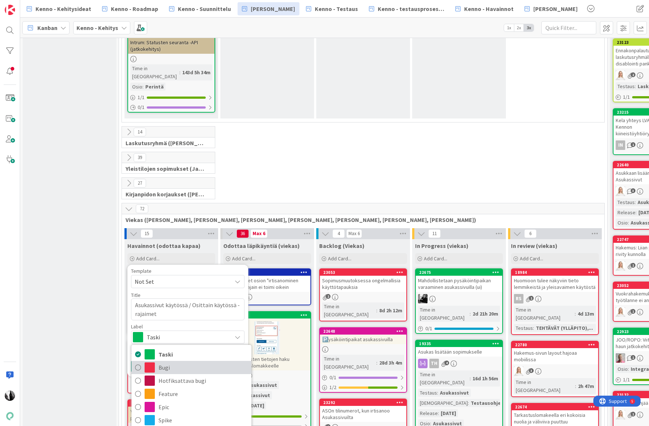
click at [183, 362] on span "Bugi" at bounding box center [202, 367] width 89 height 11
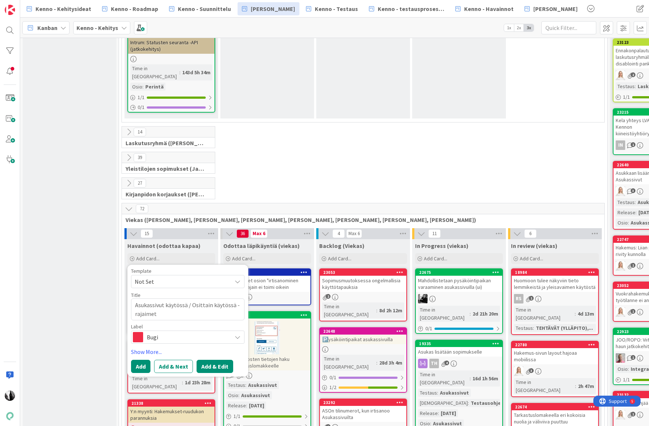
click at [213, 360] on button "Add & Edit" at bounding box center [214, 366] width 37 height 13
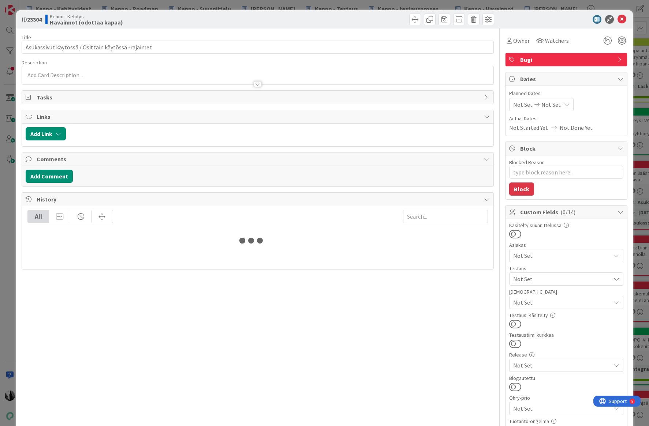
type textarea "x"
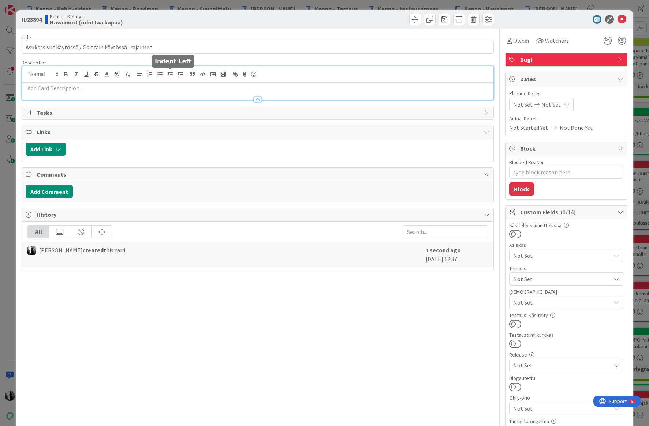
click at [170, 76] on div at bounding box center [257, 83] width 471 height 34
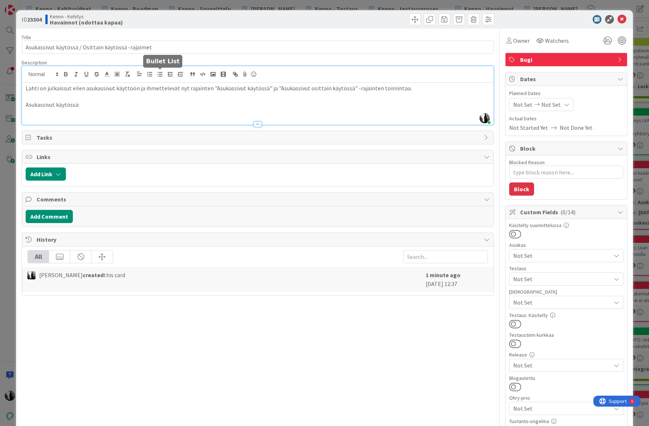
click at [161, 74] on line "button" at bounding box center [160, 74] width 3 height 0
click at [72, 114] on li at bounding box center [261, 113] width 455 height 8
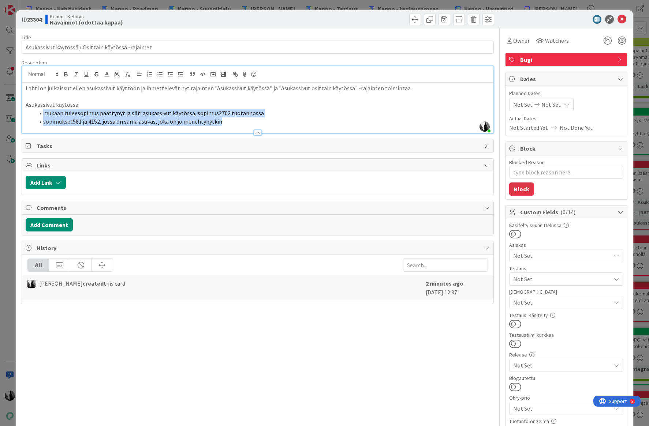
drag, startPoint x: 223, startPoint y: 121, endPoint x: 47, endPoint y: 120, distance: 176.3
click at [45, 115] on ol "mukaan tulee sopimus päättynyt ja silti asukassivut käytössä, sopimus 2762 tuot…" at bounding box center [257, 117] width 463 height 16
click at [125, 74] on icon "button" at bounding box center [127, 74] width 7 height 7
click at [157, 72] on icon "button" at bounding box center [160, 74] width 7 height 7
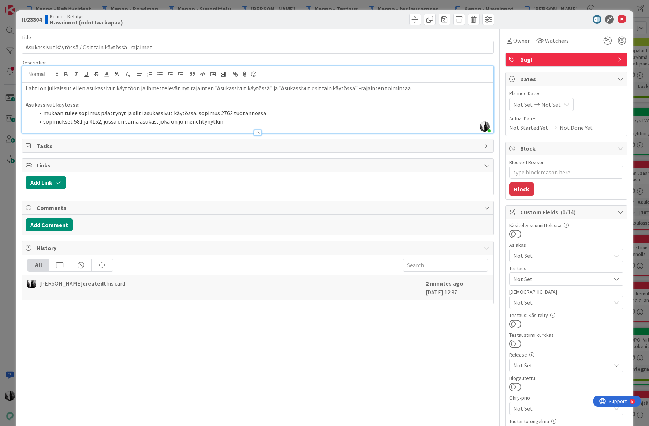
click at [236, 131] on div at bounding box center [257, 129] width 471 height 8
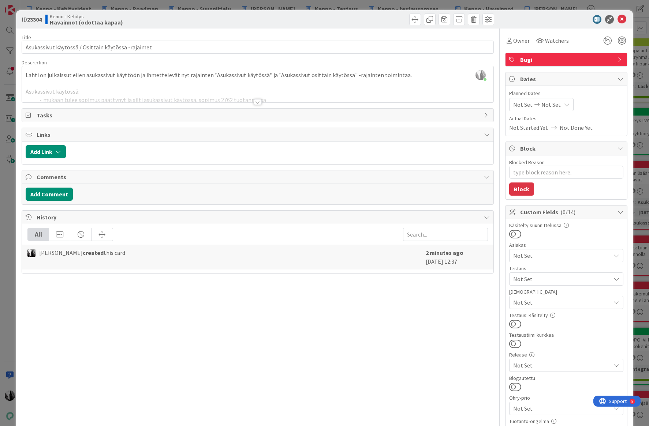
click at [256, 102] on div at bounding box center [257, 102] width 8 height 6
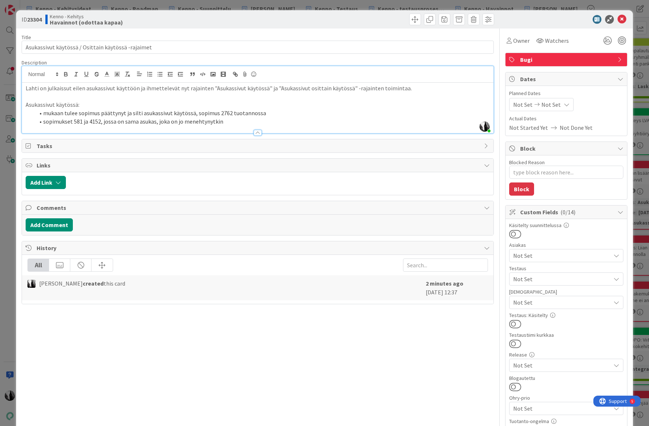
click at [225, 122] on li "sopimukset 581 ja 4152, jossa on sama asukas, joka on jo menehtynytkin" at bounding box center [261, 121] width 455 height 8
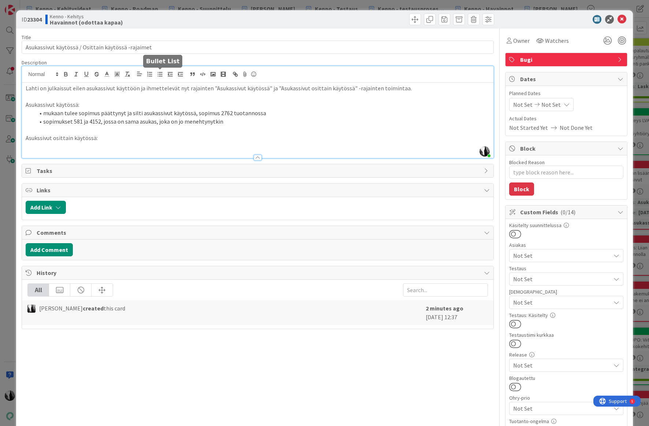
click at [159, 74] on icon "button" at bounding box center [160, 74] width 7 height 7
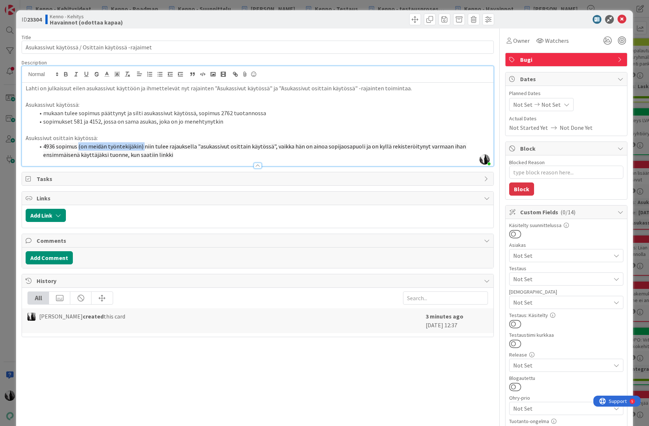
drag, startPoint x: 78, startPoint y: 146, endPoint x: 143, endPoint y: 147, distance: 65.1
click at [143, 147] on span "4936 sopimus (on meidän työntekijäkin) niin tulee rajauksella "asukassivut osit…" at bounding box center [255, 151] width 424 height 16
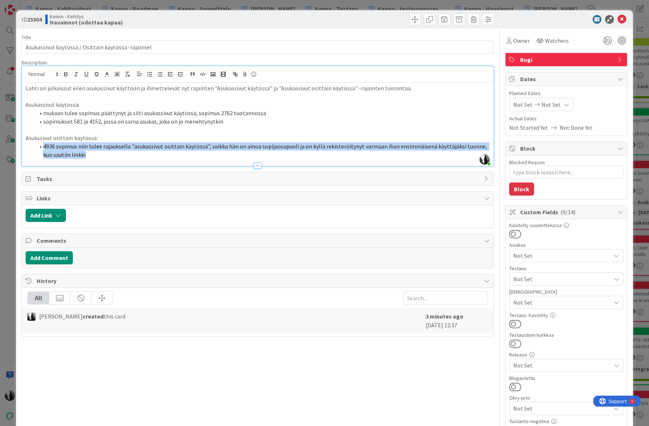
drag, startPoint x: 43, startPoint y: 146, endPoint x: 99, endPoint y: 157, distance: 57.3
click at [93, 154] on li "4936 sopimus niin tulee rajauksella "asukassivut osittain käytössä", vaikka hän…" at bounding box center [261, 150] width 455 height 16
click at [126, 72] on icon "button" at bounding box center [127, 74] width 7 height 7
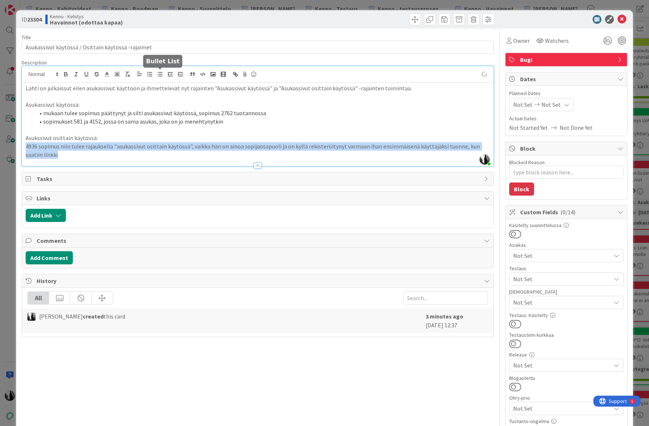
click at [159, 71] on icon "button" at bounding box center [160, 74] width 7 height 7
click at [44, 148] on li "4936 sopimus niin tulee rajauksella "asukassivut osittain käytössä", vaikka hän…" at bounding box center [261, 150] width 455 height 16
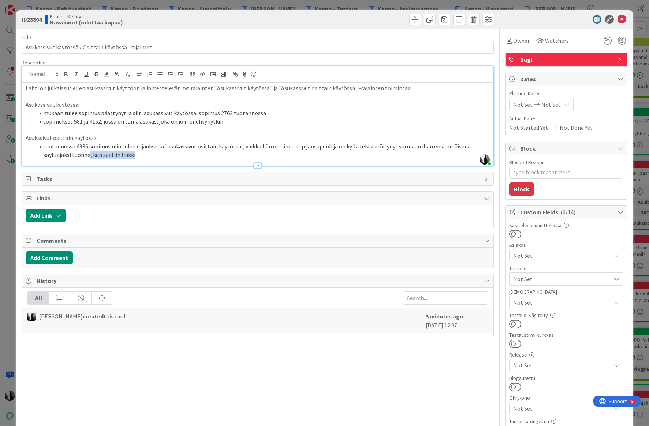
drag, startPoint x: 107, startPoint y: 154, endPoint x: 61, endPoint y: 155, distance: 45.7
click at [61, 155] on li "tuotannossa 4936 sopimus niin tulee rajauksella "asukassivut osittain käytössä"…" at bounding box center [261, 150] width 455 height 16
drag, startPoint x: 183, startPoint y: 156, endPoint x: 108, endPoint y: 158, distance: 75.7
click at [108, 158] on li "tuotannossa 4936 sopimus niin tulee rajauksella "asukassivut osittain käytössä"…" at bounding box center [261, 150] width 455 height 16
drag, startPoint x: 82, startPoint y: 155, endPoint x: 104, endPoint y: 151, distance: 22.9
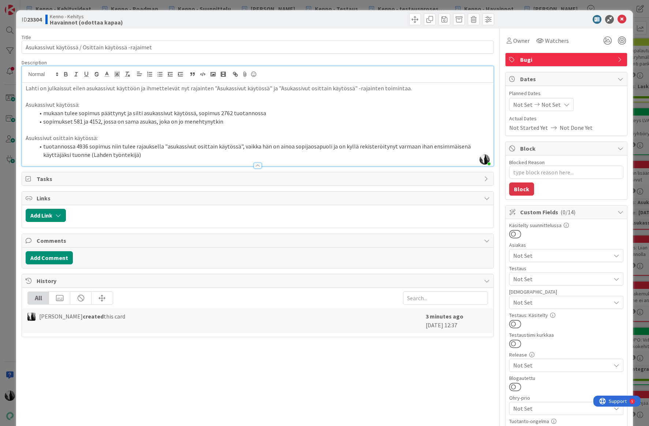
click at [82, 155] on li "tuotannossa 4936 sopimus niin tulee rajauksella "asukassivut osittain käytössä"…" at bounding box center [261, 150] width 455 height 16
click at [43, 113] on li "mukaan tulee sopimus päättynyt ja silti asukassivut käytössä, sopimus 2762 tuot…" at bounding box center [261, 113] width 455 height 8
drag, startPoint x: 77, startPoint y: 105, endPoint x: 93, endPoint y: 103, distance: 16.2
click at [77, 105] on p "Asukassivut käytössä:" at bounding box center [257, 105] width 463 height 8
drag, startPoint x: 142, startPoint y: 113, endPoint x: 283, endPoint y: 113, distance: 141.6
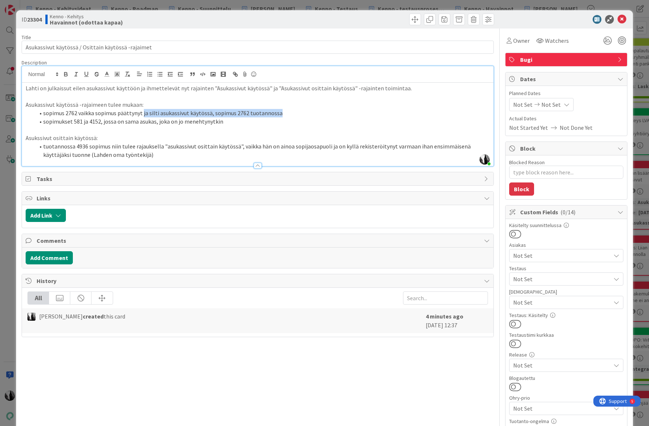
click at [283, 113] on li "sopimus 2762 vaikka sopimus päättynyt ja silti asukassivut käytössä, sopimus 27…" at bounding box center [261, 113] width 455 height 8
click at [236, 121] on li "sopimukset 581 ja 4152, jossa on sama asukas, joka on jo menehtynytkin" at bounding box center [261, 121] width 455 height 8
drag, startPoint x: 94, startPoint y: 138, endPoint x: 129, endPoint y: 136, distance: 34.4
click at [94, 138] on p "Asukssivut osittain käytössä:" at bounding box center [257, 138] width 463 height 8
drag, startPoint x: 44, startPoint y: 147, endPoint x: 74, endPoint y: 145, distance: 30.4
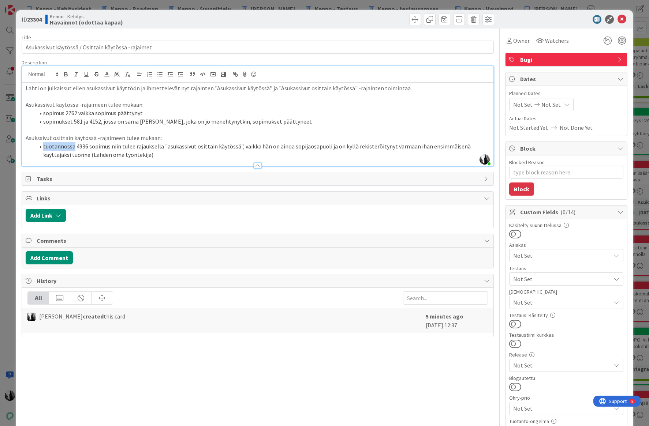
click at [73, 147] on li "tuotannossa 4936 sopimus niin tulee rajauksella "asukassivut osittain käytössä"…" at bounding box center [261, 150] width 455 height 16
drag, startPoint x: 79, startPoint y: 147, endPoint x: 277, endPoint y: 147, distance: 198.6
click at [277, 147] on li "sopimus 4936 sopimus niin tulee rajauksella "asukassivut osittain käytössä", va…" at bounding box center [261, 150] width 455 height 16
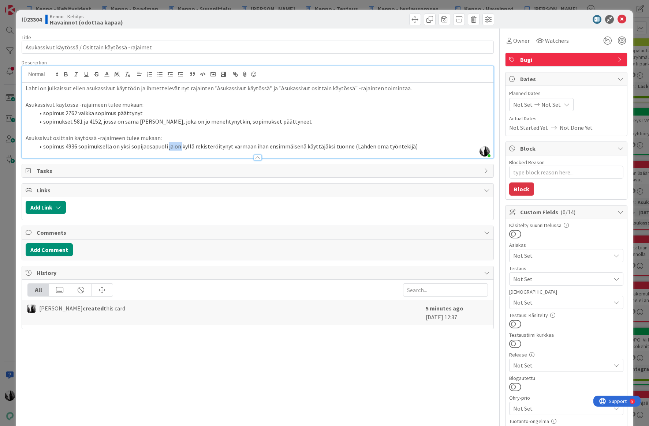
drag, startPoint x: 167, startPoint y: 147, endPoint x: 183, endPoint y: 144, distance: 15.6
click at [180, 147] on li "sopimus 4936 sopimuksella on yksi sopijaosapuoli ja on kyllä rekisteröitynyt va…" at bounding box center [261, 146] width 455 height 8
click at [404, 146] on li "sopimus 4936 sopimuksella on yksi sopijaosapuoli, joka rekisteröitynyt varmaan …" at bounding box center [261, 146] width 455 height 8
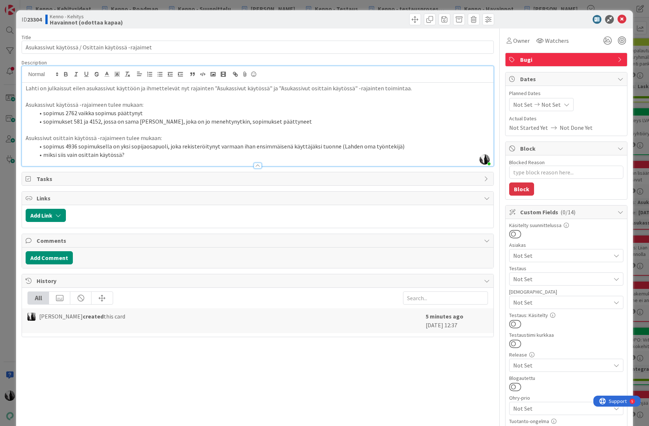
drag, startPoint x: 44, startPoint y: 155, endPoint x: 57, endPoint y: 154, distance: 12.4
click at [44, 155] on li "miksi siis vain osittain käytössä?" at bounding box center [261, 155] width 455 height 8
click at [292, 121] on li "sopimukset 581 ja 4152, jossa on sama [PERSON_NAME], joka on jo menehtynytkin, …" at bounding box center [261, 121] width 455 height 8
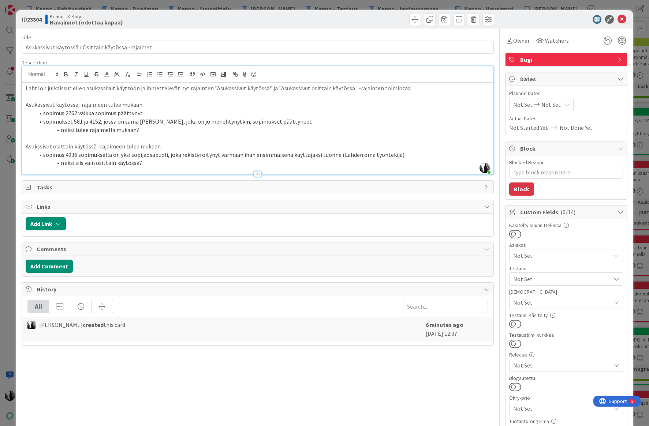
click at [540, 18] on div at bounding box center [561, 19] width 129 height 9
type textarea "x"
click at [622, 19] on icon at bounding box center [621, 19] width 9 height 9
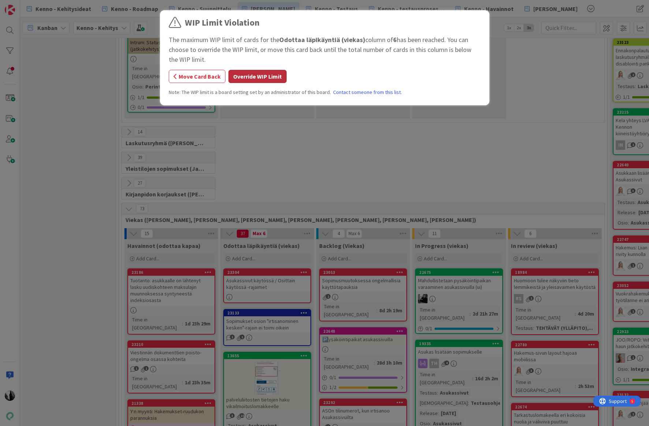
click at [262, 78] on button "Override WIP Limit" at bounding box center [257, 76] width 58 height 13
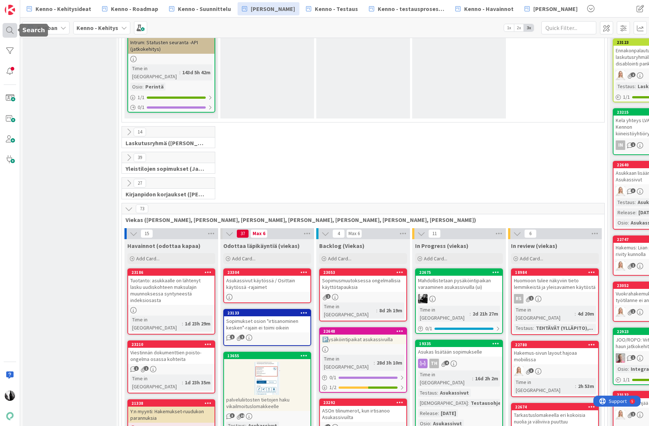
click at [11, 29] on div at bounding box center [10, 30] width 15 height 15
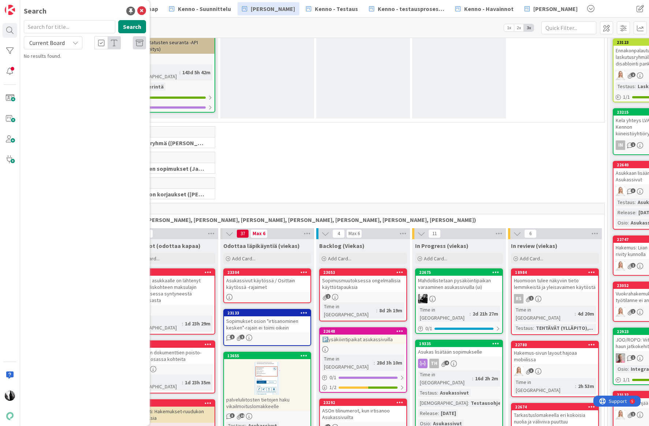
click at [62, 27] on input "text" at bounding box center [69, 26] width 91 height 13
type input "22090"
drag, startPoint x: 64, startPoint y: 40, endPoint x: 61, endPoint y: 49, distance: 9.6
click at [64, 40] on span "Current Board" at bounding box center [47, 43] width 38 height 10
drag, startPoint x: 57, startPoint y: 71, endPoint x: 104, endPoint y: 42, distance: 55.2
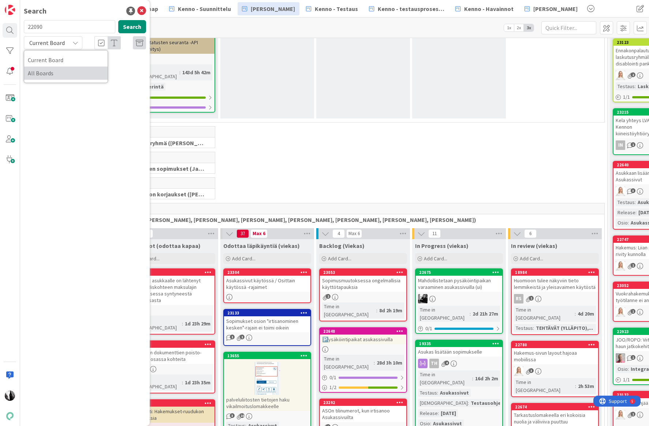
click at [57, 71] on span "All Boards" at bounding box center [66, 73] width 76 height 11
click at [93, 61] on span "Lisäyksiä kuvien tageihin" at bounding box center [79, 64] width 54 height 7
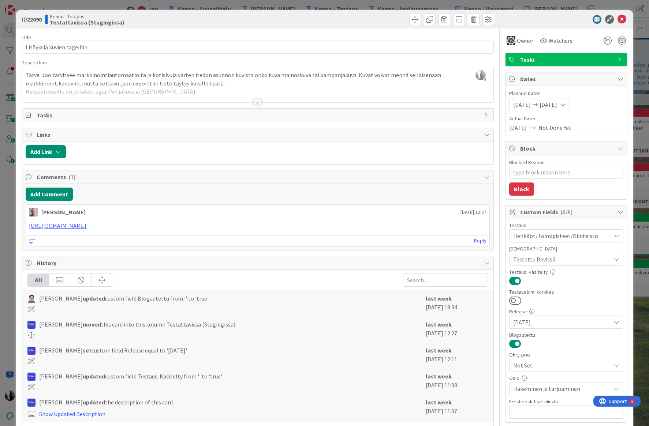
click at [256, 101] on div at bounding box center [257, 102] width 8 height 6
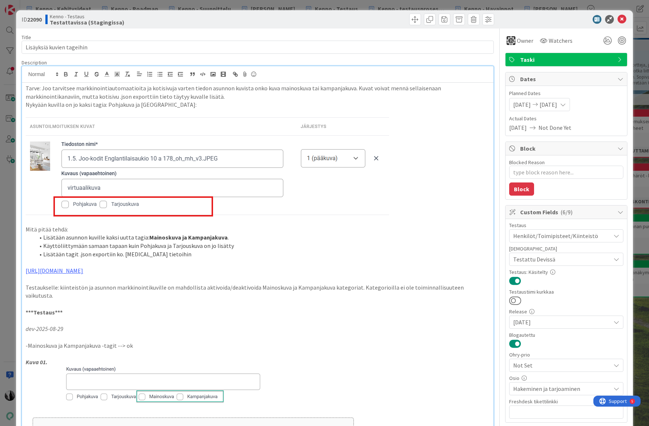
drag, startPoint x: 552, startPoint y: 14, endPoint x: 628, endPoint y: 21, distance: 76.4
click at [552, 14] on div "ID 22090 Kenno - Testaus Testattavissa (Stagingissa)" at bounding box center [324, 19] width 616 height 18
click at [623, 19] on icon at bounding box center [621, 19] width 9 height 9
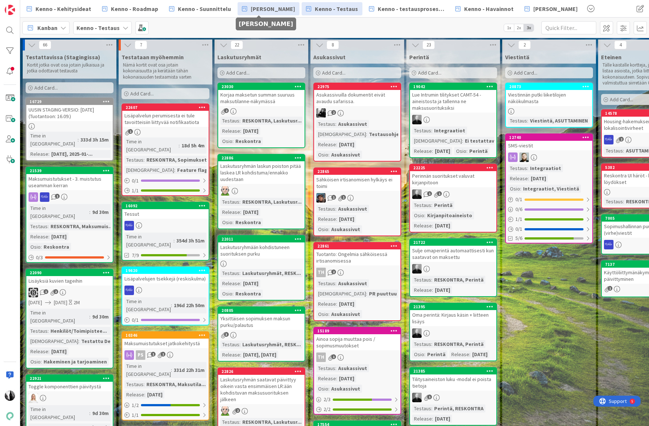
click at [273, 11] on span "[PERSON_NAME]" at bounding box center [273, 8] width 44 height 9
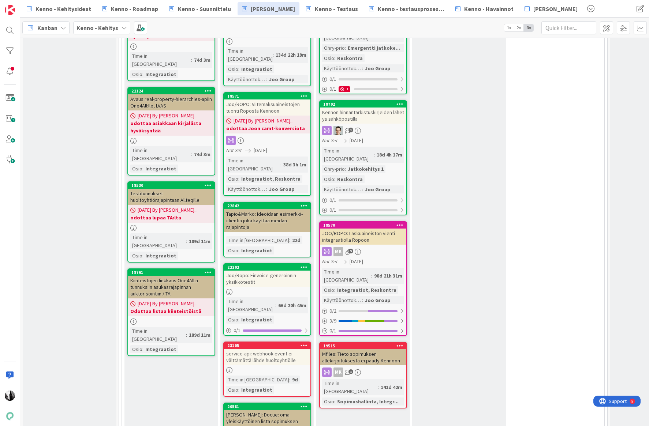
scroll to position [3859, 0]
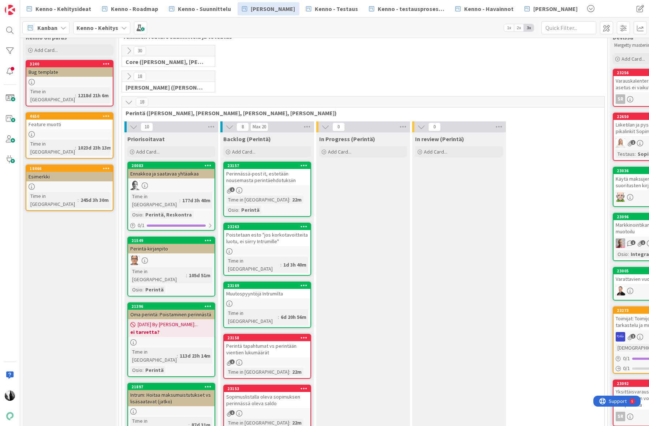
scroll to position [0, 0]
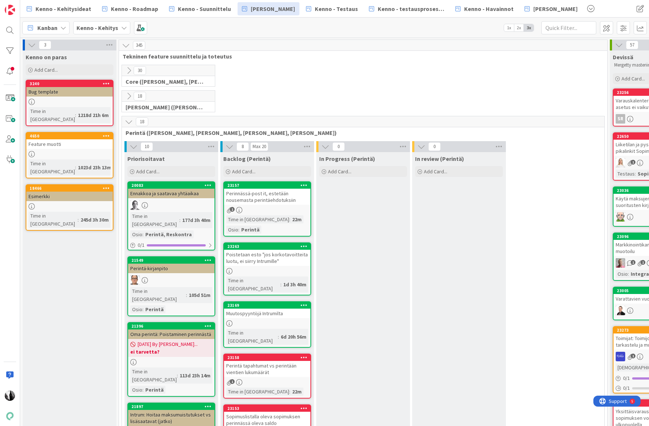
click at [130, 95] on icon at bounding box center [129, 96] width 8 height 8
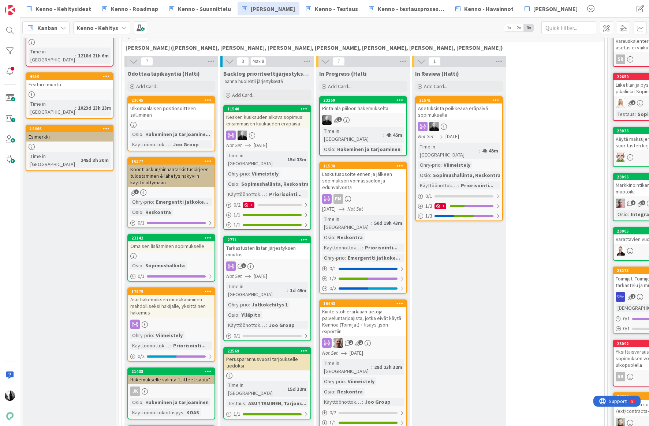
scroll to position [59, 0]
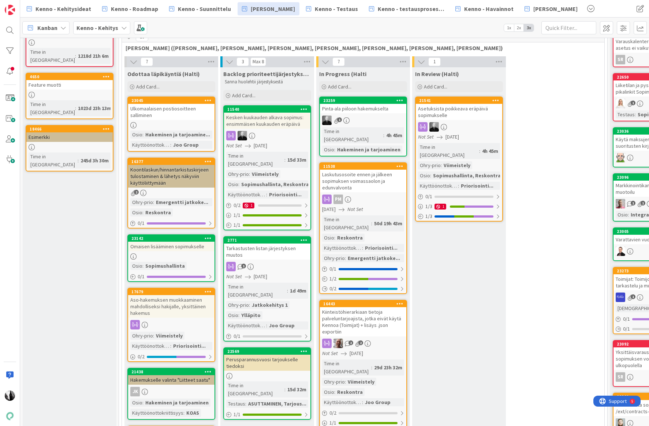
click at [350, 170] on div "Laskutusosoite ennen ja jälkeen sopimuksen voimassaolon ja edunvalvonta" at bounding box center [363, 181] width 86 height 23
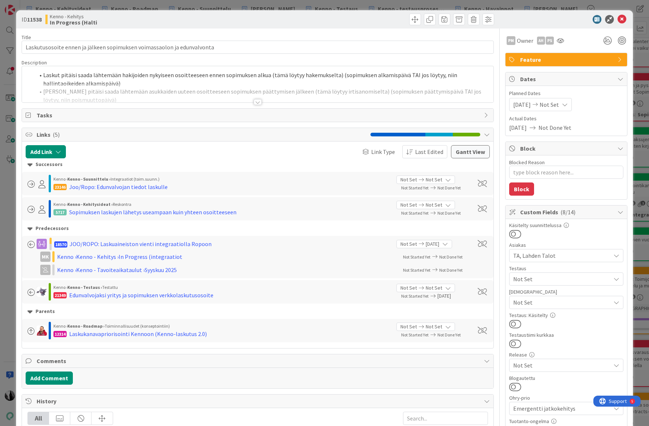
type textarea "x"
click at [258, 103] on div at bounding box center [257, 102] width 8 height 6
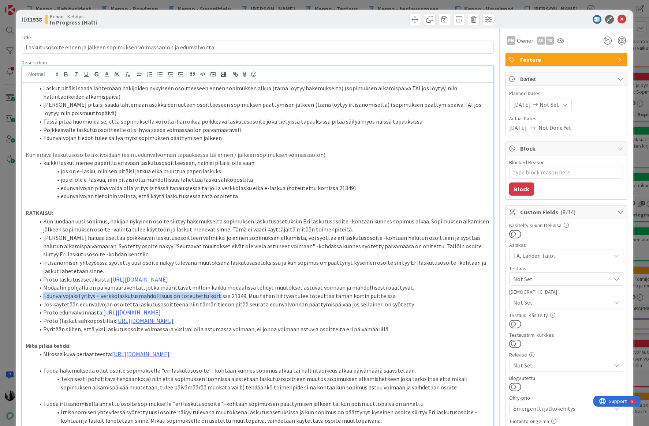
drag, startPoint x: 49, startPoint y: 304, endPoint x: 225, endPoint y: 304, distance: 175.6
click at [216, 300] on li "Edunvalvojaksi yritys + verkkolaskutusmahdollisuus on toteutettu kortissa 21349…" at bounding box center [261, 296] width 455 height 8
click at [229, 300] on li "Edunvalvojaksi yritys + verkkolaskutusmahdollisuus on toteutettu kortissa 21349…" at bounding box center [261, 296] width 455 height 8
click at [234, 300] on li "Edunvalvojaksi yritys + verkkolaskutusmahdollisuus on toteutettu kortissa 21349…" at bounding box center [261, 296] width 455 height 8
